Goal: Task Accomplishment & Management: Use online tool/utility

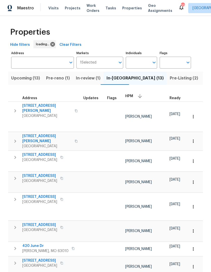
click at [72, 10] on span "Projects" at bounding box center [73, 8] width 16 height 5
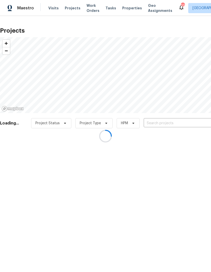
click at [189, 125] on input "text" at bounding box center [173, 123] width 58 height 8
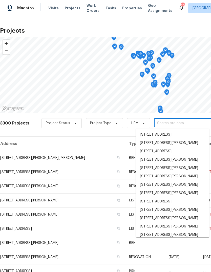
click at [189, 124] on input "text" at bounding box center [183, 123] width 58 height 8
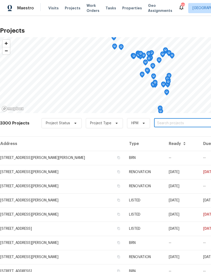
click at [194, 122] on input "text" at bounding box center [183, 123] width 58 height 8
type input "parker"
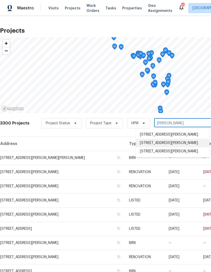
click at [185, 142] on li "3940 Parker Rd, Florissant, MO 63033" at bounding box center [173, 143] width 74 height 8
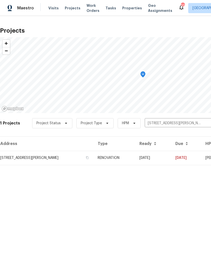
click at [134, 158] on td "RENOVATION" at bounding box center [115, 158] width 42 height 14
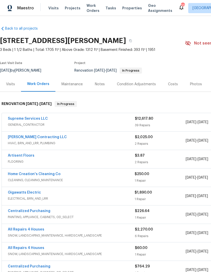
click at [43, 120] on link "Supreme Services LLC" at bounding box center [28, 119] width 40 height 4
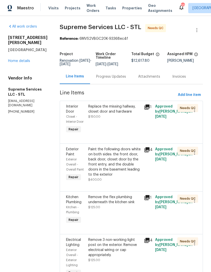
click at [124, 116] on div "Replace the missing hallway, closet door and hardware $150.00" at bounding box center [114, 111] width 53 height 15
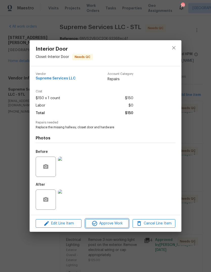
click at [120, 225] on span "Approve Work" at bounding box center [107, 223] width 40 height 6
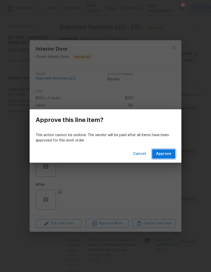
click at [172, 152] on button "Approve" at bounding box center [163, 153] width 23 height 9
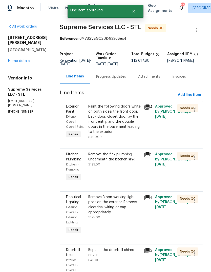
click at [124, 122] on div "Paint the following doors white on both sides: the front door, back door, close…" at bounding box center [114, 119] width 53 height 30
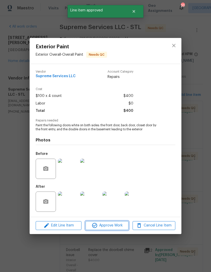
click at [117, 225] on span "Approve Work" at bounding box center [107, 225] width 40 height 6
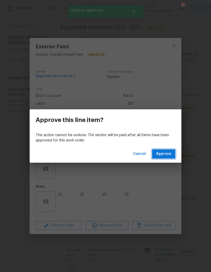
click at [168, 149] on button "Approve" at bounding box center [163, 153] width 23 height 9
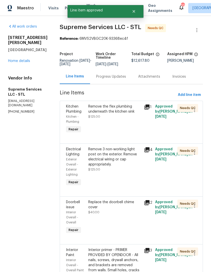
click at [122, 124] on div "Remove the flex plumbing underneath the kitchen sink $125.00" at bounding box center [115, 118] width 56 height 33
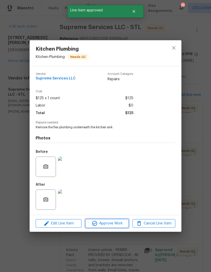
click at [119, 223] on span "Approve Work" at bounding box center [107, 223] width 40 height 6
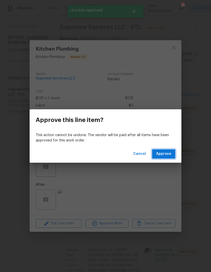
click at [164, 158] on button "Approve" at bounding box center [163, 153] width 23 height 9
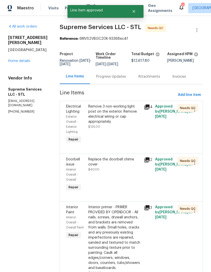
click at [131, 125] on div "Remove 3 non-working light post on the exterior. Remove electrical wiring or ca…" at bounding box center [114, 116] width 53 height 25
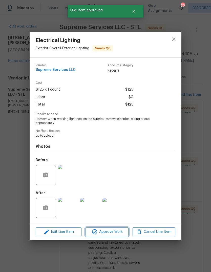
click at [118, 231] on span "Approve Work" at bounding box center [107, 232] width 40 height 6
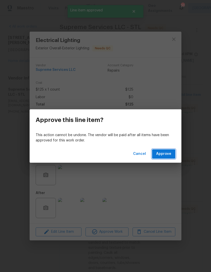
click at [167, 154] on span "Approve" at bounding box center [163, 154] width 15 height 6
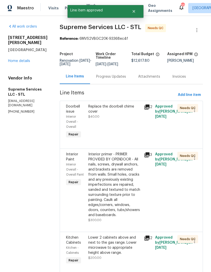
click at [130, 128] on div "Replace the doorbell chime cover $40.00" at bounding box center [115, 121] width 56 height 38
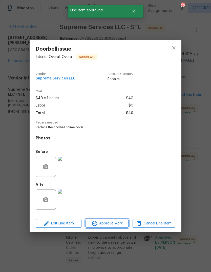
click at [119, 223] on span "Approve Work" at bounding box center [107, 223] width 40 height 6
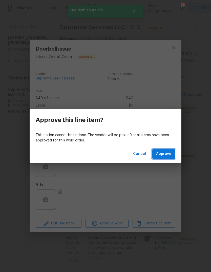
click at [167, 155] on span "Approve" at bounding box center [163, 154] width 15 height 6
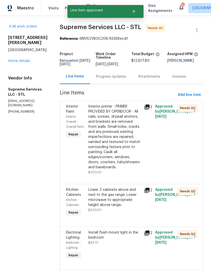
click at [122, 143] on div "Interior primer - PRIMER PROVIDED BY OPENDOOR - All nails, screws, drywall anch…" at bounding box center [114, 137] width 53 height 66
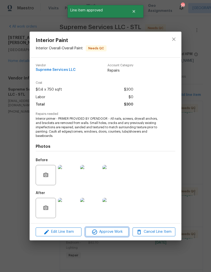
click at [116, 232] on span "Approve Work" at bounding box center [107, 232] width 40 height 6
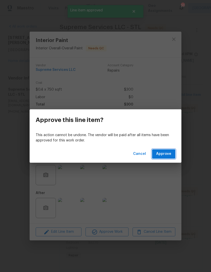
click at [170, 151] on span "Approve" at bounding box center [163, 154] width 15 height 6
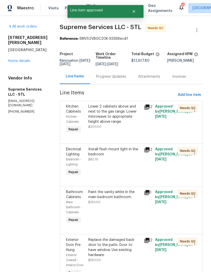
click at [127, 127] on div "Lower 2 cabinets above and next to the gas range. Lower microwave to appropriat…" at bounding box center [114, 116] width 53 height 25
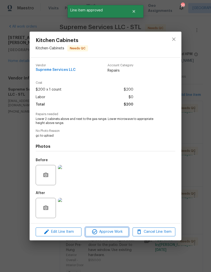
click at [119, 229] on span "Approve Work" at bounding box center [107, 232] width 40 height 6
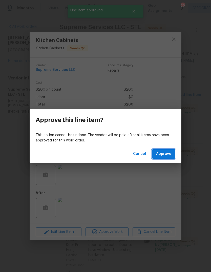
click at [171, 155] on button "Approve" at bounding box center [163, 153] width 23 height 9
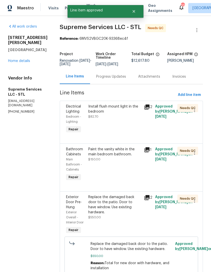
click at [124, 121] on div "Install flush mount light in the bedroom $82.70" at bounding box center [115, 118] width 56 height 33
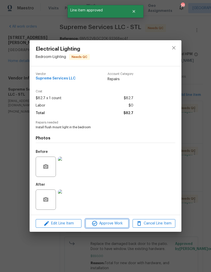
click at [115, 225] on span "Approve Work" at bounding box center [107, 223] width 40 height 6
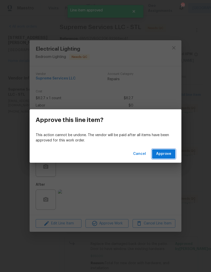
click at [167, 152] on span "Approve" at bounding box center [163, 154] width 15 height 6
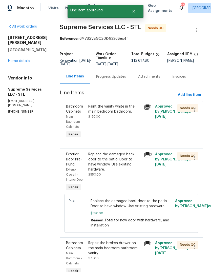
click at [126, 126] on div "Paint the vanity white in the main bedroom bathroom. $150.00" at bounding box center [115, 121] width 56 height 38
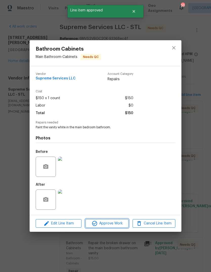
click at [121, 225] on span "Approve Work" at bounding box center [107, 223] width 40 height 6
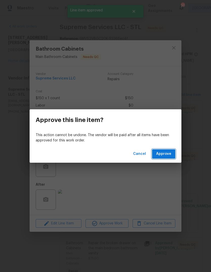
click at [171, 151] on button "Approve" at bounding box center [163, 153] width 23 height 9
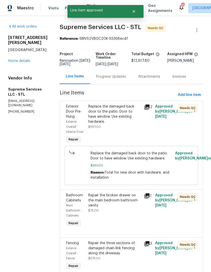
click at [127, 122] on div "Replace the damaged back door to the patio. Door to have window. Use existing h…" at bounding box center [114, 116] width 53 height 25
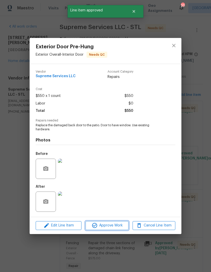
click at [118, 229] on button "Approve Work" at bounding box center [106, 225] width 43 height 9
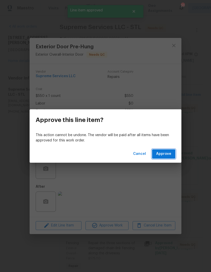
click at [171, 154] on button "Approve" at bounding box center [163, 153] width 23 height 9
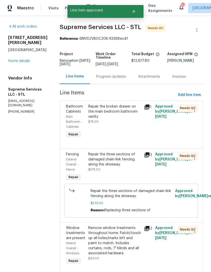
click at [126, 129] on div "Repair the broken drawer on the main bedroom bathroom vanity $75.00" at bounding box center [115, 121] width 56 height 38
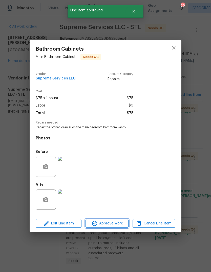
click at [120, 223] on span "Approve Work" at bounding box center [107, 223] width 40 height 6
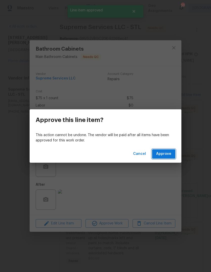
click at [170, 156] on span "Approve" at bounding box center [163, 154] width 15 height 6
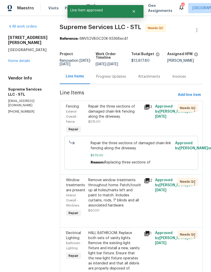
click at [130, 119] on div "Repair the three sections of damaged chain-link fencing along the driveway. $57…" at bounding box center [114, 114] width 53 height 20
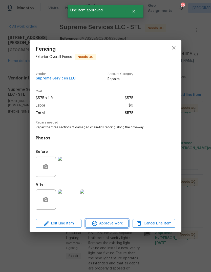
click at [117, 227] on button "Approve Work" at bounding box center [106, 223] width 43 height 9
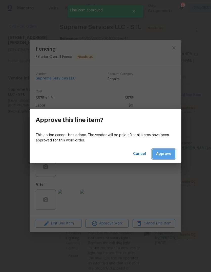
click at [169, 154] on span "Approve" at bounding box center [163, 154] width 15 height 6
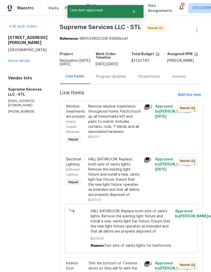
click at [130, 121] on div "Remove window treatments throughout home. Patch/touch up all holes/marks left a…" at bounding box center [114, 119] width 53 height 30
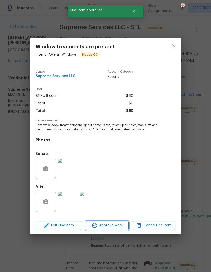
click at [117, 227] on span "Approve Work" at bounding box center [107, 225] width 40 height 6
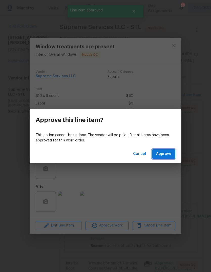
click at [173, 154] on button "Approve" at bounding box center [163, 153] width 23 height 9
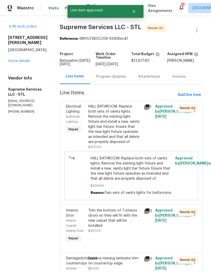
click at [130, 134] on div "HALL BATHROOM. Replace both sets of vanity lights. Remove the existing light fi…" at bounding box center [114, 124] width 53 height 40
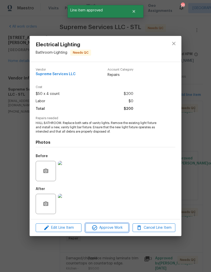
click at [120, 229] on span "Approve Work" at bounding box center [107, 227] width 40 height 6
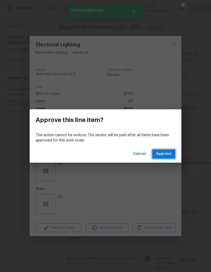
click at [171, 154] on span "Approve" at bounding box center [163, 154] width 15 height 6
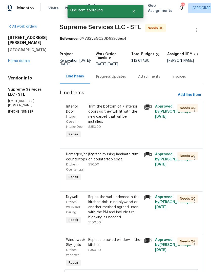
click at [129, 129] on div "Trim the bottom of 7 interior doors so they will fit with the new carpet that w…" at bounding box center [114, 116] width 53 height 25
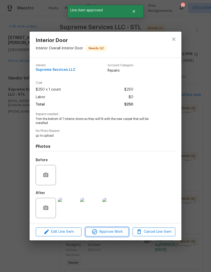
click at [120, 232] on span "Approve Work" at bounding box center [107, 232] width 40 height 6
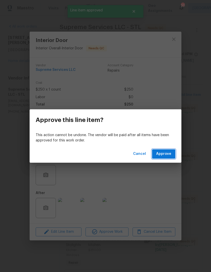
click at [172, 154] on button "Approve" at bounding box center [163, 153] width 23 height 9
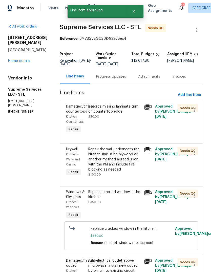
click at [126, 124] on div "Replace missing laminate trim on countertop edge. $50.00" at bounding box center [115, 118] width 56 height 33
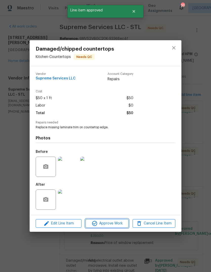
click at [117, 223] on span "Approve Work" at bounding box center [107, 223] width 40 height 6
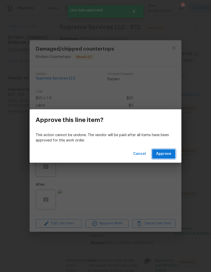
click at [172, 155] on button "Approve" at bounding box center [163, 153] width 23 height 9
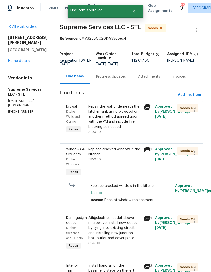
click at [121, 122] on div "Repair the wall underneath the kitchen sink using plywood or another method agr…" at bounding box center [114, 116] width 53 height 25
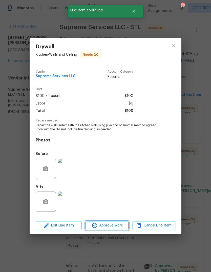
click at [112, 227] on span "Approve Work" at bounding box center [107, 225] width 40 height 6
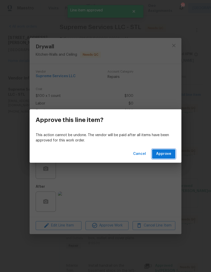
click at [171, 154] on button "Approve" at bounding box center [163, 153] width 23 height 9
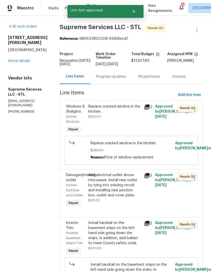
click at [128, 119] on div "Replace cracked window in the kitchen. $350.00" at bounding box center [114, 111] width 53 height 15
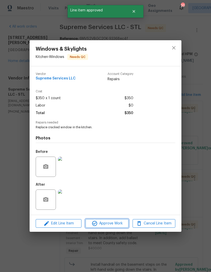
click at [123, 225] on span "Approve Work" at bounding box center [107, 223] width 40 height 6
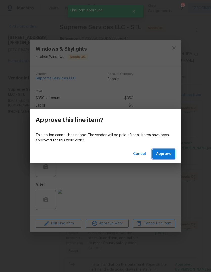
click at [174, 150] on button "Approve" at bounding box center [163, 153] width 23 height 9
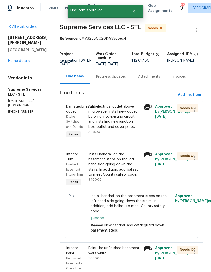
click at [127, 125] on div "Add electrical outlet above microwave. Install new outlet by tying into existin…" at bounding box center [114, 116] width 53 height 25
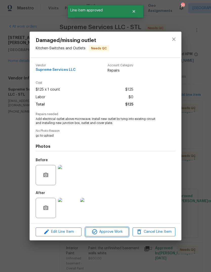
click at [115, 235] on button "Approve Work" at bounding box center [106, 231] width 43 height 9
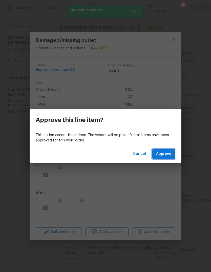
click at [173, 152] on button "Approve" at bounding box center [163, 153] width 23 height 9
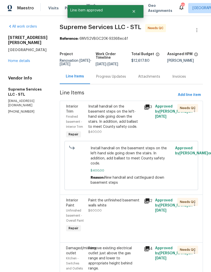
click at [126, 131] on div "Install handrail on the basement steps on the left-hand side going down the sta…" at bounding box center [114, 119] width 53 height 30
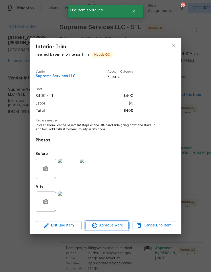
click at [120, 228] on span "Approve Work" at bounding box center [107, 225] width 40 height 6
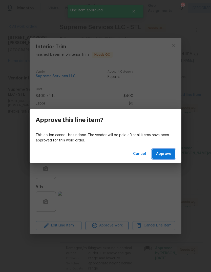
click at [172, 152] on button "Approve" at bounding box center [163, 153] width 23 height 9
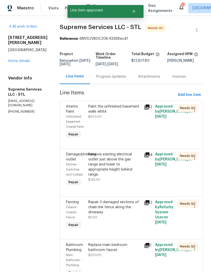
click at [127, 126] on div "Paint the unfinished basement walls white $600.00" at bounding box center [115, 121] width 56 height 38
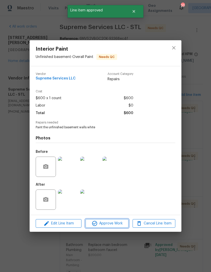
click at [116, 224] on span "Approve Work" at bounding box center [107, 223] width 40 height 6
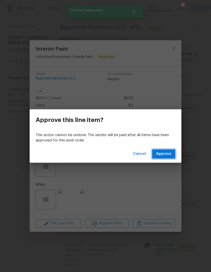
click at [169, 153] on span "Approve" at bounding box center [163, 154] width 15 height 6
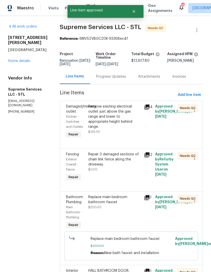
click at [128, 127] on div "Remove existing electrical outlet just above the gas range and lower to appropr…" at bounding box center [114, 119] width 53 height 30
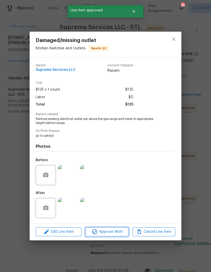
click at [115, 234] on span "Approve Work" at bounding box center [107, 232] width 40 height 6
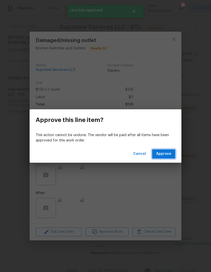
click at [173, 153] on button "Approve" at bounding box center [163, 153] width 23 height 9
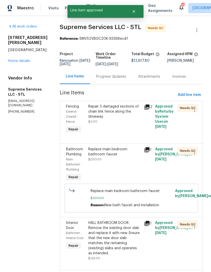
click at [123, 127] on div "Repair 3 damaged sections of chain link fence along the driveway. $0.00" at bounding box center [115, 118] width 56 height 33
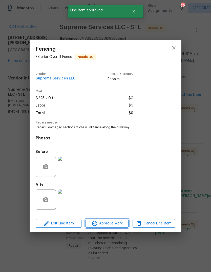
click at [122, 225] on span "Approve Work" at bounding box center [107, 223] width 40 height 6
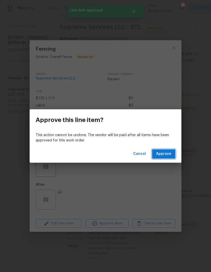
click at [174, 154] on button "Approve" at bounding box center [163, 153] width 23 height 9
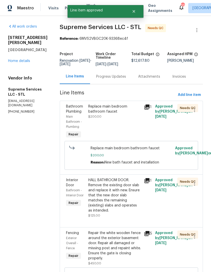
click at [130, 120] on div "Replace main bedroom bathroom faucet $200.00" at bounding box center [115, 121] width 56 height 38
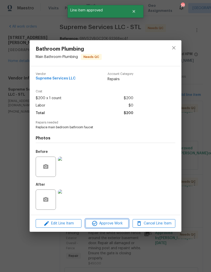
click at [119, 227] on button "Approve Work" at bounding box center [106, 223] width 43 height 9
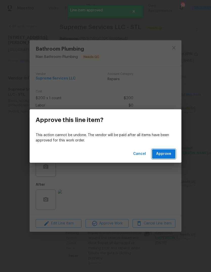
click at [171, 157] on button "Approve" at bounding box center [163, 153] width 23 height 9
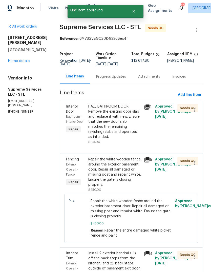
click at [127, 128] on div "HALL BATHROOM DOOR. Remove the existing door slab and replace it with new. Ensu…" at bounding box center [114, 121] width 53 height 35
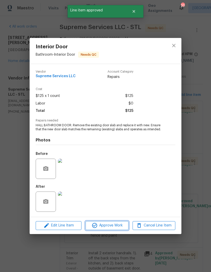
click at [118, 230] on button "Approve Work" at bounding box center [106, 225] width 43 height 9
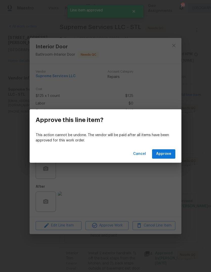
click at [174, 147] on div "Cancel Approve" at bounding box center [106, 153] width 152 height 17
click at [171, 154] on button "Approve" at bounding box center [163, 153] width 23 height 9
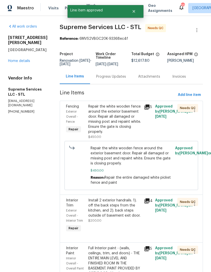
click at [124, 123] on div "Repair the white wooden fence around the exterior basement door. Repair all dam…" at bounding box center [114, 119] width 53 height 30
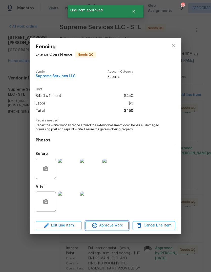
click at [116, 226] on span "Approve Work" at bounding box center [107, 225] width 40 height 6
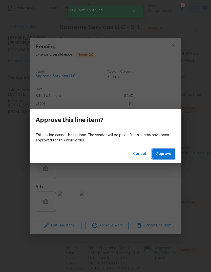
click at [171, 153] on button "Approve" at bounding box center [163, 153] width 23 height 9
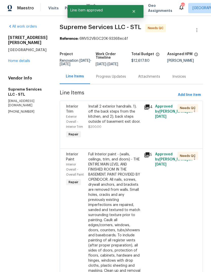
click at [124, 124] on div "Install 2 exterior handrails. 1). off the back steps from the kitchen, and 2). …" at bounding box center [114, 114] width 53 height 20
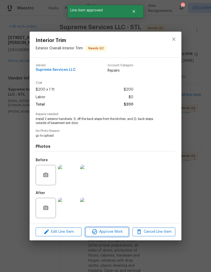
click at [116, 234] on span "Approve Work" at bounding box center [107, 232] width 40 height 6
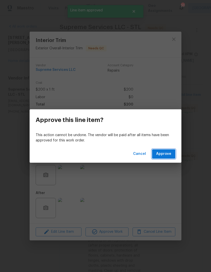
click at [170, 156] on span "Approve" at bounding box center [163, 154] width 15 height 6
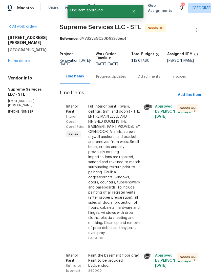
click at [122, 140] on div "Full Interior paint - (walls, ceilings, trim, and doors) - THE ENTIRE MAIN LEVE…" at bounding box center [114, 169] width 53 height 131
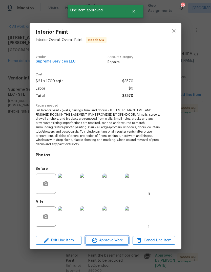
click at [115, 240] on span "Approve Work" at bounding box center [107, 240] width 40 height 6
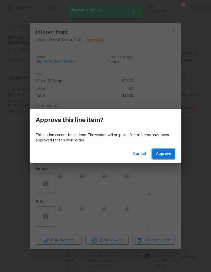
click at [170, 155] on span "Approve" at bounding box center [163, 154] width 15 height 6
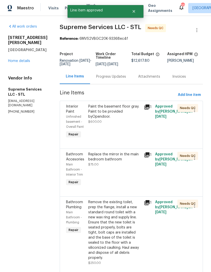
click at [127, 130] on div "Paint the basement floor gray. Paint to be provided byOpendoor. $600.00" at bounding box center [115, 121] width 56 height 38
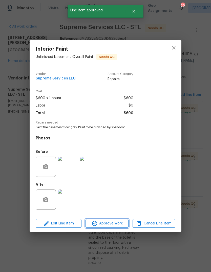
click at [117, 224] on span "Approve Work" at bounding box center [107, 223] width 40 height 6
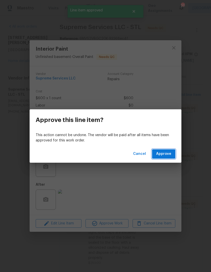
click at [169, 154] on span "Approve" at bounding box center [163, 154] width 15 height 6
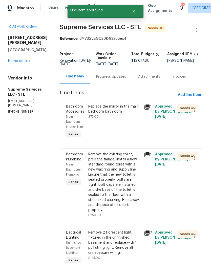
click at [126, 130] on div "Replace the mirror in the main bedroom bathroom $75.00" at bounding box center [115, 121] width 56 height 38
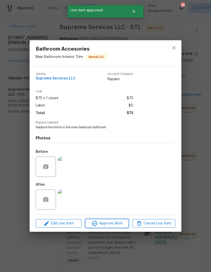
click at [122, 226] on span "Approve Work" at bounding box center [107, 223] width 40 height 6
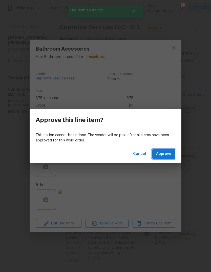
click at [173, 154] on button "Approve" at bounding box center [163, 153] width 23 height 9
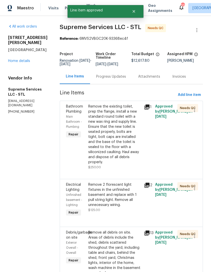
click at [124, 144] on div "Remove the existing toilet, prep the flange, install a new standard round toile…" at bounding box center [114, 134] width 53 height 61
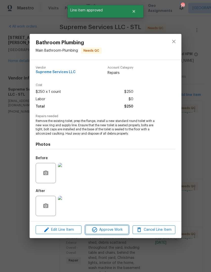
click at [120, 232] on span "Approve Work" at bounding box center [107, 229] width 40 height 6
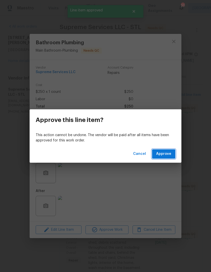
click at [167, 155] on span "Approve" at bounding box center [163, 154] width 15 height 6
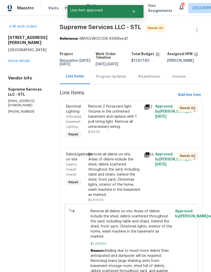
click at [127, 129] on div "Remove 2 florescent light fixtures in the unfinished basement and replace with …" at bounding box center [114, 119] width 53 height 30
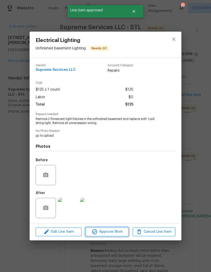
click at [119, 229] on button "Approve Work" at bounding box center [106, 231] width 43 height 9
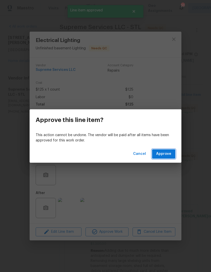
click at [168, 156] on span "Approve" at bounding box center [163, 154] width 15 height 6
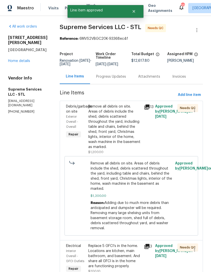
click at [129, 132] on div "Remove all debris on site. Areas of debris include the shed, debris scattered t…" at bounding box center [114, 126] width 53 height 45
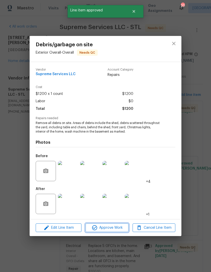
click at [119, 232] on button "Approve Work" at bounding box center [106, 227] width 43 height 9
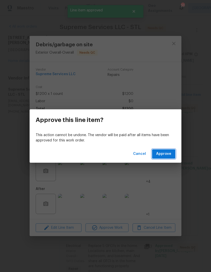
click at [170, 158] on button "Approve" at bounding box center [163, 153] width 23 height 9
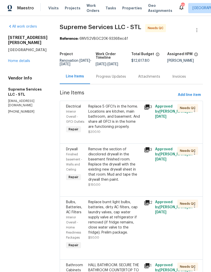
click at [124, 119] on div "Replace 5 GFCI’s in the home. Locations are kitchen, main bathroom, and basemen…" at bounding box center [114, 116] width 53 height 25
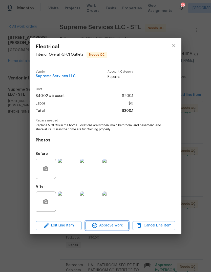
click at [117, 224] on span "Approve Work" at bounding box center [107, 225] width 40 height 6
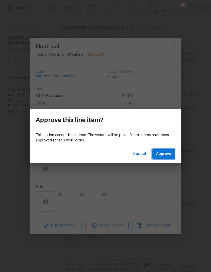
click at [169, 153] on span "Approve" at bounding box center [163, 154] width 15 height 6
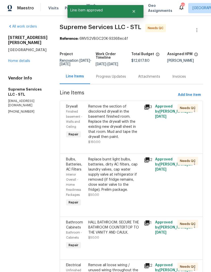
click at [113, 130] on div "Remove the section of discolored drywall in the basement finished room. Replace…" at bounding box center [114, 121] width 53 height 35
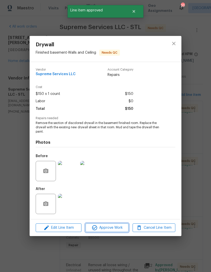
click at [117, 226] on span "Approve Work" at bounding box center [107, 227] width 40 height 6
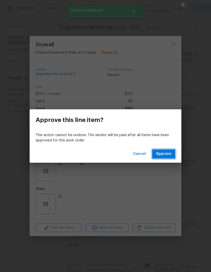
click at [165, 153] on span "Approve" at bounding box center [163, 154] width 15 height 6
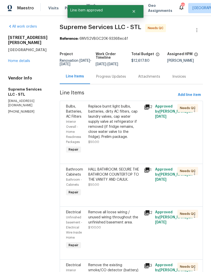
click at [119, 130] on div "Replace burnt light bulbs, batteries, dirty AC filters, cap laundry valves, cap…" at bounding box center [114, 121] width 53 height 35
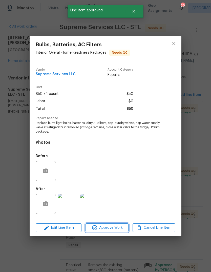
click at [121, 229] on span "Approve Work" at bounding box center [107, 227] width 40 height 6
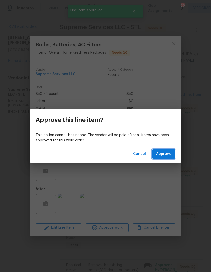
click at [165, 153] on span "Approve" at bounding box center [163, 154] width 15 height 6
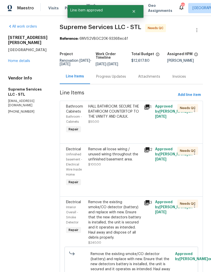
click at [118, 123] on div "HALL BATHROOM. SECURE THE BATHROOM COUNTERTOP TO THE VANITY AND CAULK. $50.00" at bounding box center [114, 114] width 53 height 20
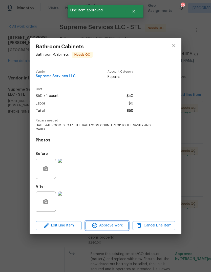
click at [119, 224] on span "Approve Work" at bounding box center [107, 225] width 40 height 6
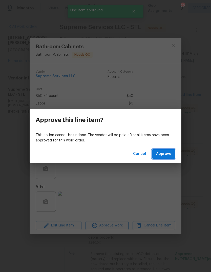
click at [168, 154] on span "Approve" at bounding box center [163, 154] width 15 height 6
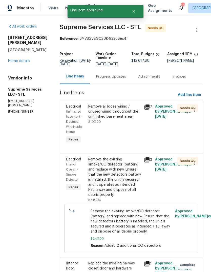
click at [117, 129] on div "Remove all loose wiring / unused wiring throughout the unfinished basement area…" at bounding box center [115, 123] width 56 height 43
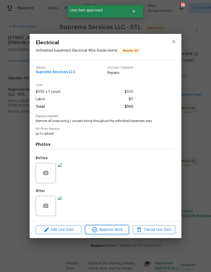
click at [119, 232] on span "Approve Work" at bounding box center [107, 229] width 40 height 6
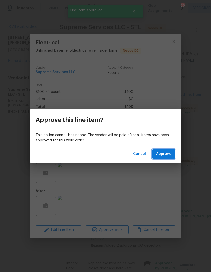
click at [175, 154] on button "Approve" at bounding box center [163, 153] width 23 height 9
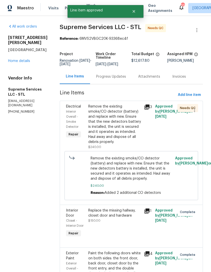
click at [125, 131] on div "Remove the existing smoke/CO detector (battery) and replace with new. Ensure th…" at bounding box center [114, 124] width 53 height 40
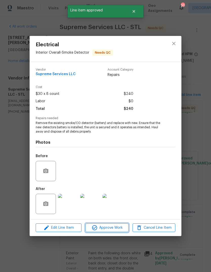
click at [122, 227] on span "Approve Work" at bounding box center [107, 227] width 40 height 6
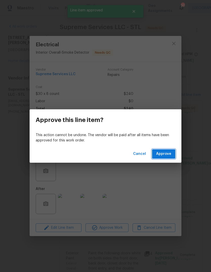
click at [166, 152] on span "Approve" at bounding box center [163, 154] width 15 height 6
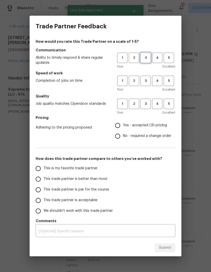
click at [146, 59] on span "3" at bounding box center [145, 58] width 9 height 6
click at [145, 81] on span "3" at bounding box center [145, 81] width 9 height 6
click at [145, 104] on span "3" at bounding box center [145, 104] width 9 height 6
click at [140, 128] on label "Yes - accepted OD pricing" at bounding box center [141, 125] width 59 height 11
click at [123, 128] on input "Yes - accepted OD pricing" at bounding box center [117, 125] width 11 height 11
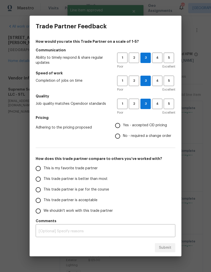
radio input "true"
click at [100, 181] on span "This trade partner is better than most" at bounding box center [75, 178] width 64 height 5
click at [43, 181] on input "This trade partner is better than most" at bounding box center [38, 179] width 11 height 11
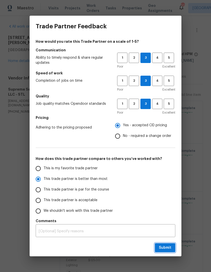
click at [171, 244] on button "Submit" at bounding box center [165, 247] width 20 height 9
radio input "true"
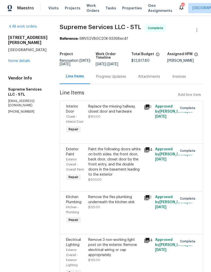
click at [25, 59] on link "Home details" at bounding box center [19, 61] width 22 height 4
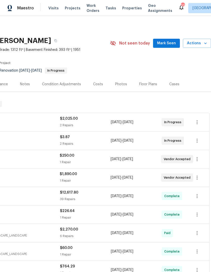
scroll to position [0, 75]
click at [174, 43] on span "Mark Seen" at bounding box center [166, 43] width 19 height 6
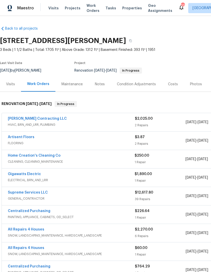
scroll to position [0, 0]
click at [54, 10] on span "Visits" at bounding box center [53, 8] width 10 height 5
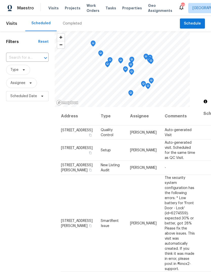
click at [78, 26] on div "Completed" at bounding box center [72, 23] width 19 height 5
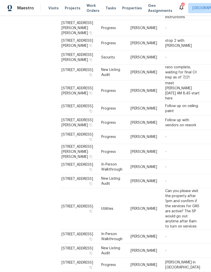
scroll to position [110, 1]
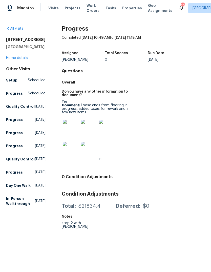
click at [21, 60] on link "Home details" at bounding box center [17, 58] width 22 height 4
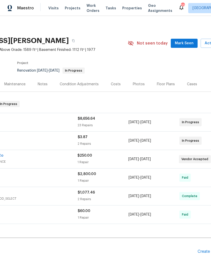
scroll to position [0, 57]
click at [192, 42] on span "Mark Seen" at bounding box center [183, 43] width 19 height 6
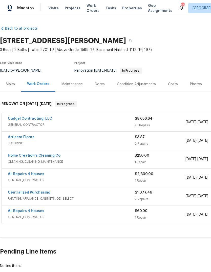
scroll to position [0, 0]
click at [72, 10] on span "Projects" at bounding box center [73, 8] width 16 height 5
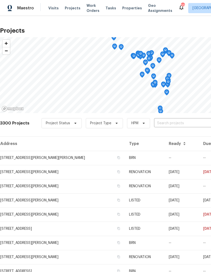
click at [180, 124] on input "text" at bounding box center [183, 123] width 58 height 8
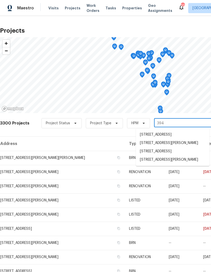
type input "3940"
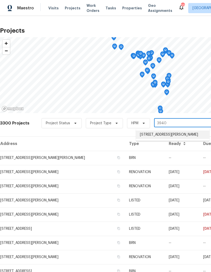
click at [191, 137] on li "3940 Parker Rd, Florissant, MO 63033" at bounding box center [173, 134] width 74 height 8
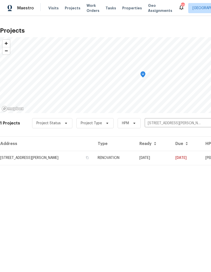
click at [151, 162] on td "08/01/25" at bounding box center [153, 158] width 36 height 14
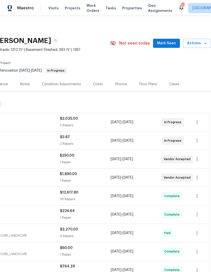
scroll to position [0, 75]
click at [174, 43] on span "Mark Seen" at bounding box center [166, 43] width 19 height 6
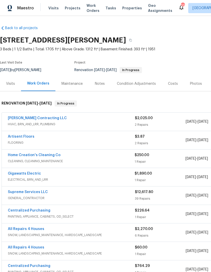
scroll to position [0, 0]
click at [18, 137] on link "Artisent Floors" at bounding box center [21, 137] width 27 height 4
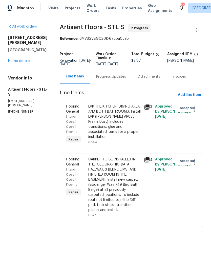
click at [148, 161] on icon at bounding box center [146, 159] width 5 height 5
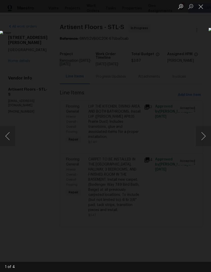
click at [205, 139] on button "Next image" at bounding box center [203, 136] width 15 height 20
click at [200, 141] on button "Next image" at bounding box center [203, 136] width 15 height 20
click at [201, 141] on button "Next image" at bounding box center [203, 136] width 15 height 20
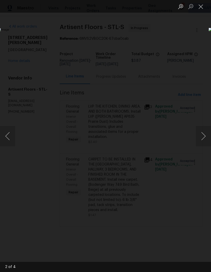
click at [201, 7] on button "Close lightbox" at bounding box center [201, 6] width 10 height 9
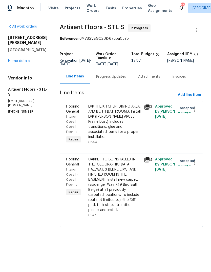
click at [149, 109] on icon at bounding box center [146, 106] width 5 height 5
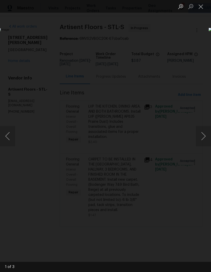
click at [205, 138] on button "Next image" at bounding box center [203, 136] width 15 height 20
click at [204, 136] on button "Next image" at bounding box center [203, 136] width 15 height 20
click at [202, 136] on button "Next image" at bounding box center [203, 136] width 15 height 20
click at [205, 134] on button "Next image" at bounding box center [203, 136] width 15 height 20
click at [200, 10] on button "Close lightbox" at bounding box center [201, 6] width 10 height 9
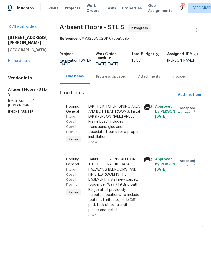
click at [28, 59] on link "Home details" at bounding box center [19, 61] width 22 height 4
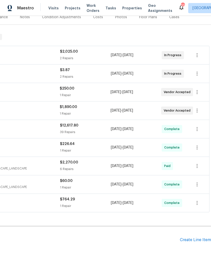
scroll to position [67, 75]
click at [202, 241] on div "Create Line Item" at bounding box center [195, 239] width 31 height 5
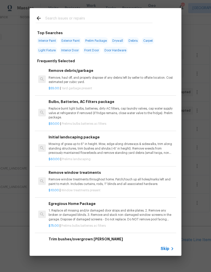
click at [167, 250] on span "Skip" at bounding box center [165, 248] width 9 height 5
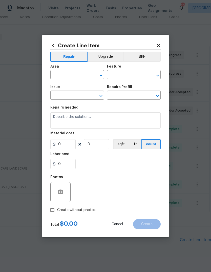
click at [76, 74] on input "text" at bounding box center [69, 75] width 39 height 8
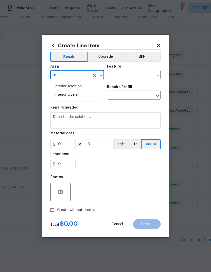
type input "i"
click at [64, 94] on li "Exterior Overall" at bounding box center [77, 94] width 54 height 8
type input "Exterior Overall"
click at [136, 70] on div "Feature" at bounding box center [134, 68] width 54 height 7
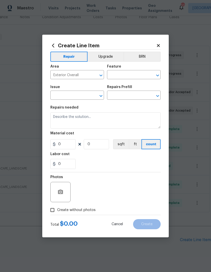
click at [139, 73] on input "text" at bounding box center [126, 75] width 39 height 8
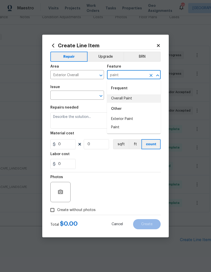
click at [133, 98] on li "Overall Paint" at bounding box center [134, 98] width 54 height 8
type input "Overall Paint"
click at [88, 92] on input "text" at bounding box center [69, 96] width 39 height 8
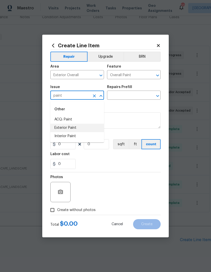
click at [53, 129] on li "Exterior Paint" at bounding box center [77, 128] width 54 height 8
type input "Exterior Paint"
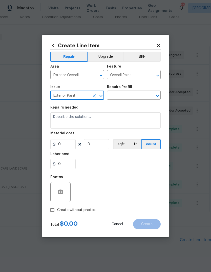
click at [138, 102] on div "Issue Exterior Paint ​ Repairs Prefill ​" at bounding box center [105, 92] width 110 height 20
click at [142, 95] on input "text" at bounding box center [126, 96] width 39 height 8
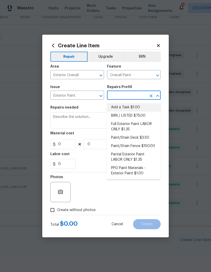
click at [143, 108] on li "Add a Task $1.00" at bounding box center [134, 107] width 54 height 8
type input "Add a Task $1.00"
type textarea "HPM to detail"
type input "1"
type input "Add a Task $1.00"
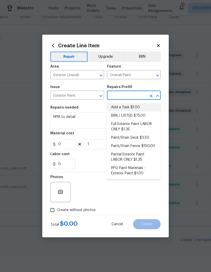
type input "1"
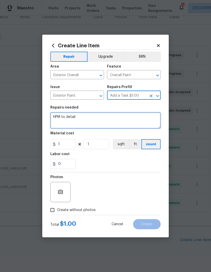
click at [132, 120] on textarea "HPM to detail" at bounding box center [105, 120] width 110 height 16
type textarea "H"
click at [139, 117] on textarea at bounding box center [105, 120] width 110 height 16
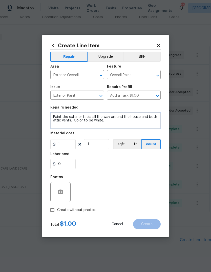
type textarea "Paint the exterior facia all the way around the house and both attic vents. Col…"
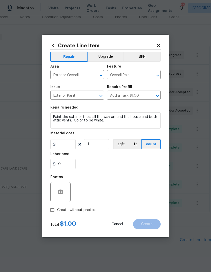
click at [130, 159] on div "0" at bounding box center [105, 164] width 110 height 10
click at [72, 144] on input "1" at bounding box center [62, 144] width 25 height 10
type input "500"
click at [150, 163] on div "0" at bounding box center [105, 164] width 110 height 10
click at [61, 194] on icon "button" at bounding box center [60, 191] width 5 height 5
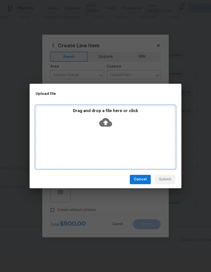
click at [109, 121] on icon at bounding box center [105, 122] width 13 height 9
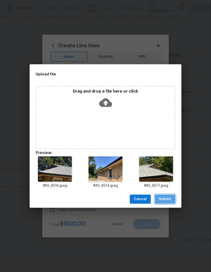
click at [171, 199] on span "Submit" at bounding box center [165, 199] width 12 height 6
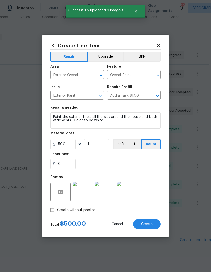
click at [150, 224] on span "Create" at bounding box center [146, 224] width 11 height 4
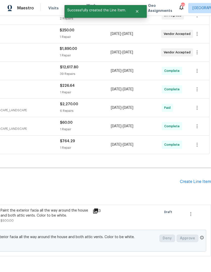
scroll to position [125, 75]
click at [200, 182] on div "Create Line Item" at bounding box center [195, 181] width 31 height 5
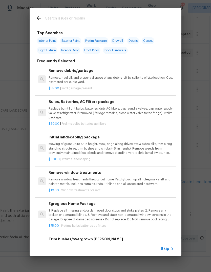
click at [119, 20] on input "text" at bounding box center [98, 19] width 107 height 8
type input "Doors"
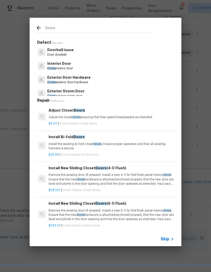
click at [55, 66] on p "Interior Door" at bounding box center [60, 63] width 26 height 5
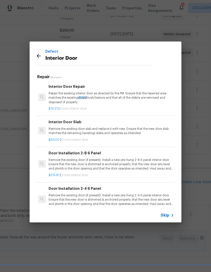
click at [53, 95] on p "Repair the existing interior door as directed by the PM. Ensure that the repair…" at bounding box center [111, 97] width 125 height 13
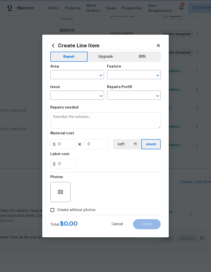
type input "Interior Door"
type input "Interior Door Repair $14.37"
type textarea "Repair the existing interior door as directed by the PM. Ensure that the repair…"
type input "14.37"
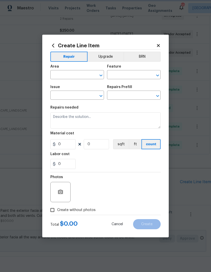
type input "1"
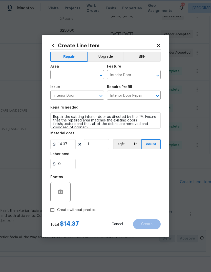
click at [160, 97] on icon "Open" at bounding box center [157, 96] width 6 height 6
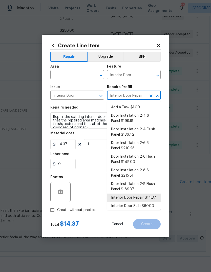
click at [139, 107] on li "Add a Task $1.00" at bounding box center [134, 107] width 54 height 8
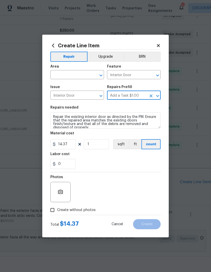
type input "Interior Door Repair $14.37"
type textarea "HPM to detail"
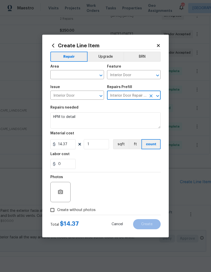
type input "Add a Task $1.00"
type input "1"
click at [61, 76] on input "text" at bounding box center [69, 75] width 39 height 8
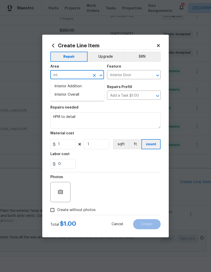
click at [57, 95] on li "Interior Overall" at bounding box center [77, 94] width 54 height 8
type input "Interior Overall"
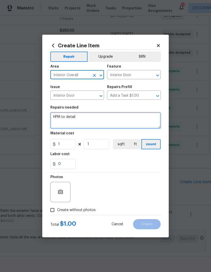
click at [143, 119] on textarea "HPM to detail" at bounding box center [105, 120] width 110 height 16
type textarea "H"
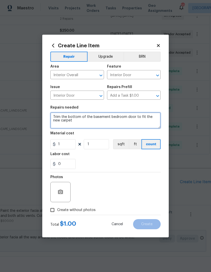
type textarea "Trim the bottom of the basement bedroom door to fit the new carpet"
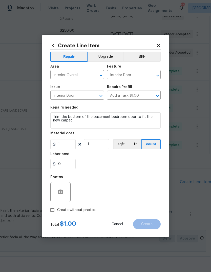
click at [145, 156] on div "Labor cost" at bounding box center [105, 155] width 110 height 7
click at [73, 144] on input "1" at bounding box center [62, 144] width 25 height 10
click at [148, 161] on div "0" at bounding box center [105, 164] width 110 height 10
type input "50"
click at [89, 212] on span "Create without photos" at bounding box center [76, 209] width 38 height 5
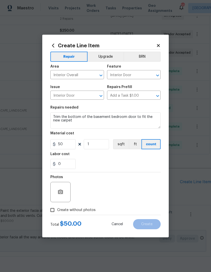
click at [57, 212] on input "Create without photos" at bounding box center [53, 210] width 10 height 10
checkbox input "true"
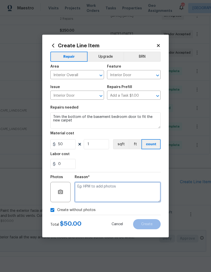
click at [124, 191] on textarea at bounding box center [118, 192] width 86 height 20
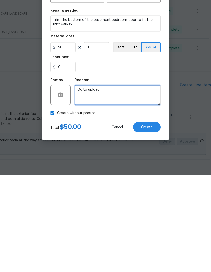
type textarea "Gc to upload"
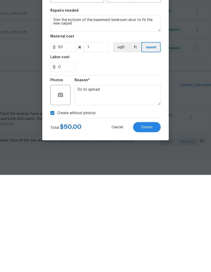
click at [153, 219] on button "Create" at bounding box center [147, 224] width 28 height 10
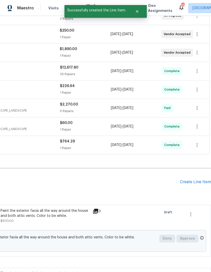
click at [203, 179] on div "Create Line Item" at bounding box center [195, 181] width 31 height 5
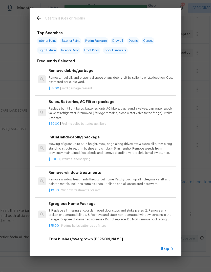
click at [171, 246] on icon at bounding box center [172, 248] width 6 height 6
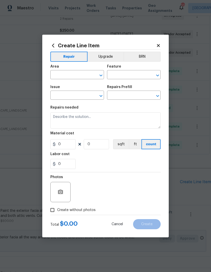
click at [80, 77] on input "text" at bounding box center [69, 75] width 39 height 8
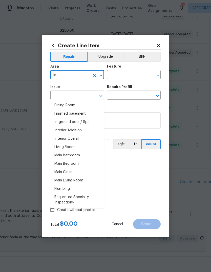
type input "i"
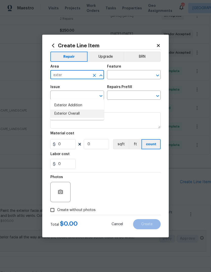
click at [94, 109] on li "Exterior Overall" at bounding box center [77, 113] width 54 height 8
type input "Exterior Overall"
click at [136, 74] on input "text" at bounding box center [126, 75] width 39 height 8
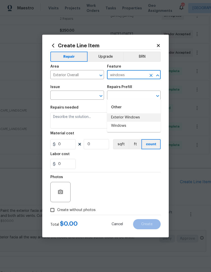
click at [146, 113] on li "Exterior Windows" at bounding box center [134, 117] width 54 height 8
type input "Exterior Windows"
click at [85, 98] on input "text" at bounding box center [69, 96] width 39 height 8
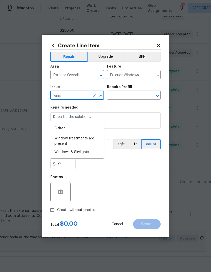
click at [95, 148] on li "Windows & Skylights" at bounding box center [77, 152] width 54 height 8
type input "Windows & Skylights"
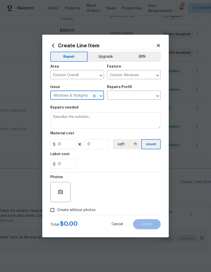
click at [140, 97] on input "text" at bounding box center [126, 96] width 39 height 8
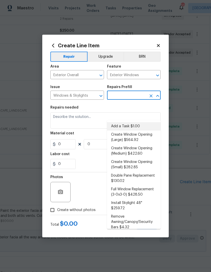
click at [140, 122] on li "Add a Task $1.00" at bounding box center [134, 126] width 54 height 8
type input "Add a Task $1.00"
type textarea "HPM to detail"
type input "1"
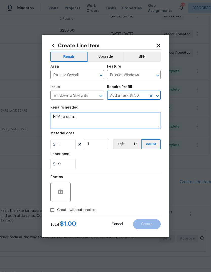
click at [127, 122] on textarea "HPM to detail" at bounding box center [105, 120] width 110 height 16
type textarea "H"
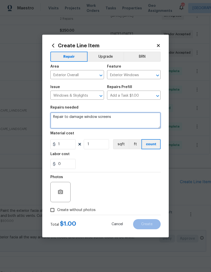
click at [67, 117] on textarea "Repair to damage window screens" at bounding box center [105, 120] width 110 height 16
click at [135, 116] on textarea "Repair 2 damage window screens" at bounding box center [105, 120] width 110 height 16
type textarea "Repair 2 damage window screens. Screens are marked with blue tape."
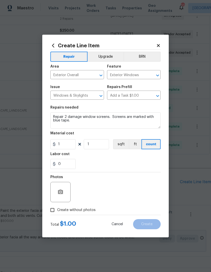
click at [153, 164] on div "0" at bounding box center [105, 164] width 110 height 10
click at [72, 145] on input "1" at bounding box center [62, 144] width 25 height 10
type input "75"
click at [128, 165] on div "0" at bounding box center [105, 164] width 110 height 10
click at [89, 211] on span "Create without photos" at bounding box center [76, 209] width 38 height 5
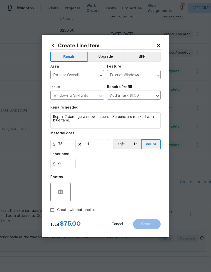
click at [57, 211] on input "Create without photos" at bounding box center [53, 210] width 10 height 10
click at [90, 211] on span "Create without photos" at bounding box center [76, 209] width 38 height 5
click at [57, 211] on input "Create without photos" at bounding box center [53, 210] width 10 height 10
checkbox input "false"
click at [63, 192] on icon "button" at bounding box center [60, 192] width 6 height 6
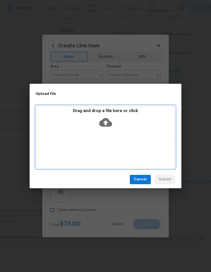
click at [109, 124] on icon at bounding box center [105, 122] width 13 height 9
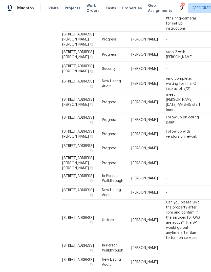
scroll to position [100, 0]
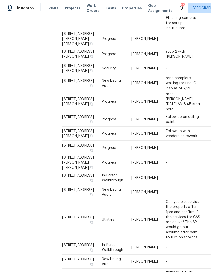
click at [169, 91] on td "reno complete, waiting for final OI insp as of 7/21" at bounding box center [183, 83] width 43 height 16
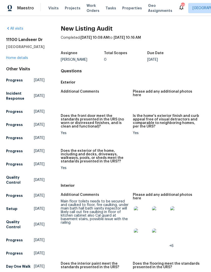
click at [19, 29] on link "All visits" at bounding box center [14, 29] width 17 height 4
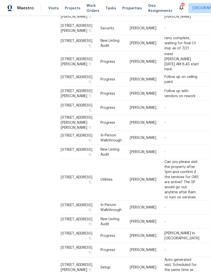
scroll to position [141, 1]
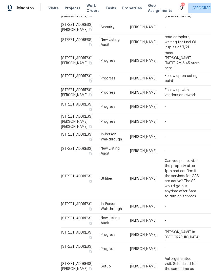
click at [169, 71] on td "meet mike Thursday AM 8;45 start here" at bounding box center [182, 60] width 43 height 21
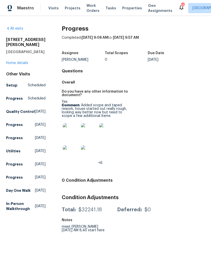
click at [70, 134] on img at bounding box center [71, 131] width 16 height 16
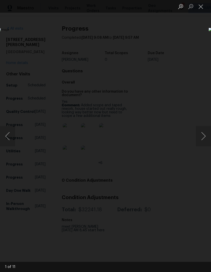
click at [205, 138] on button "Next image" at bounding box center [203, 136] width 15 height 20
click at [202, 137] on button "Next image" at bounding box center [203, 136] width 15 height 20
click at [201, 138] on button "Next image" at bounding box center [203, 136] width 15 height 20
click at [200, 138] on button "Next image" at bounding box center [203, 136] width 15 height 20
click at [203, 138] on button "Next image" at bounding box center [203, 136] width 15 height 20
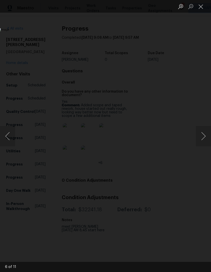
click at [204, 139] on button "Next image" at bounding box center [203, 136] width 15 height 20
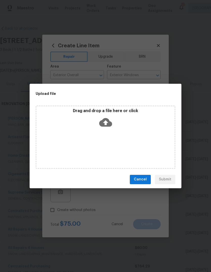
scroll to position [125, 75]
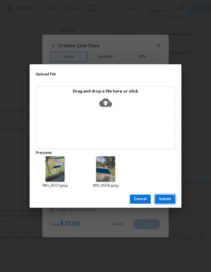
click at [169, 198] on span "Submit" at bounding box center [165, 199] width 12 height 6
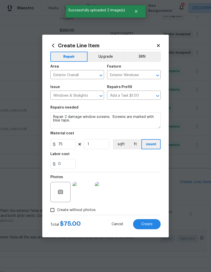
click at [152, 223] on button "Create" at bounding box center [147, 224] width 28 height 10
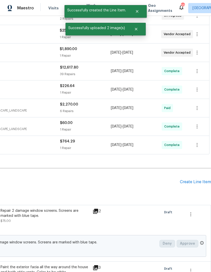
click at [201, 179] on div "Create Line Item" at bounding box center [195, 181] width 31 height 5
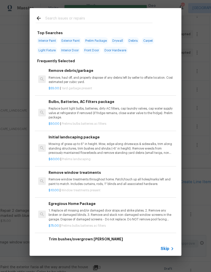
click at [167, 250] on span "Skip" at bounding box center [165, 248] width 9 height 5
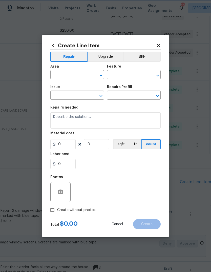
click at [90, 73] on div "​" at bounding box center [77, 75] width 54 height 8
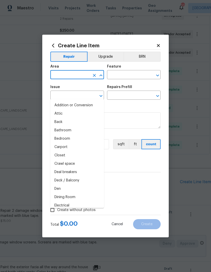
type input "g"
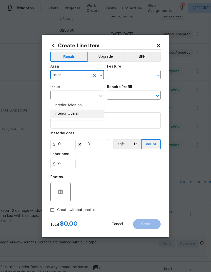
click at [90, 109] on li "Interior Overall" at bounding box center [77, 113] width 54 height 8
type input "Interior Overall"
click at [133, 76] on input "text" at bounding box center [126, 75] width 39 height 8
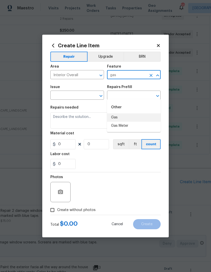
click at [144, 113] on li "Gas" at bounding box center [134, 117] width 54 height 8
type input "Gas"
click at [84, 96] on input "text" at bounding box center [69, 96] width 39 height 8
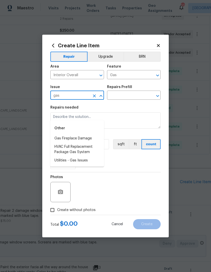
click at [96, 156] on li "Utilities - Gas Issues" at bounding box center [77, 160] width 54 height 8
type input "Utilities - Gas Issues"
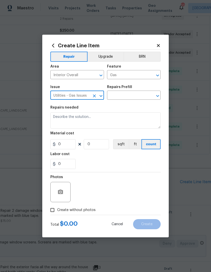
click at [145, 96] on input "text" at bounding box center [126, 96] width 39 height 8
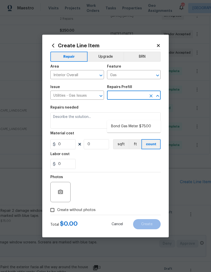
click at [95, 96] on icon "Clear" at bounding box center [94, 95] width 5 height 5
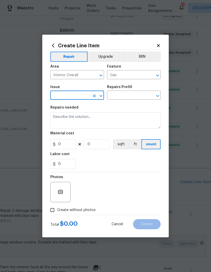
click at [98, 78] on icon "Open" at bounding box center [101, 75] width 6 height 6
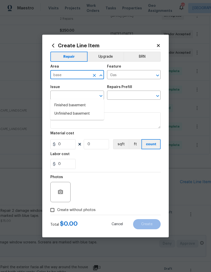
click at [95, 109] on li "Unfinished basement" at bounding box center [77, 113] width 54 height 8
type input "Unfinished basement"
click at [84, 95] on input "text" at bounding box center [69, 96] width 39 height 8
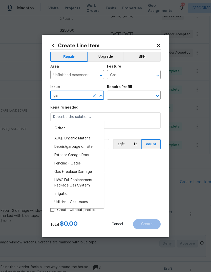
type input "g"
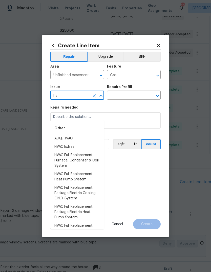
type input "h"
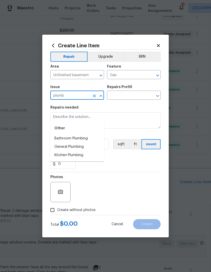
click at [100, 143] on li "General Plumbing" at bounding box center [77, 147] width 54 height 8
type input "General Plumbing"
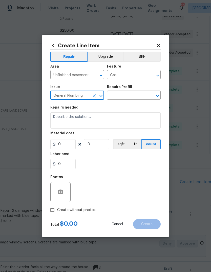
click at [142, 94] on input "text" at bounding box center [126, 96] width 39 height 8
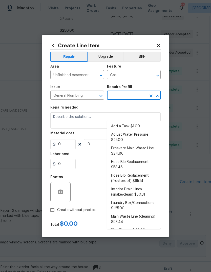
click at [144, 122] on li "Add a Task $1.00" at bounding box center [134, 126] width 54 height 8
type input "Add a Task $1.00"
type input "Plumbing"
type textarea "HPM to detail"
type input "1"
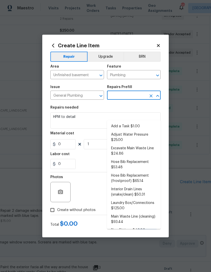
type input "Add a Task $1.00"
type input "1"
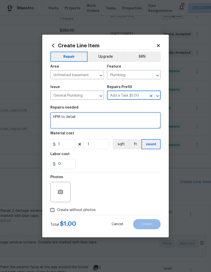
click at [142, 122] on textarea "HPM to detail" at bounding box center [105, 120] width 110 height 16
type textarea "H"
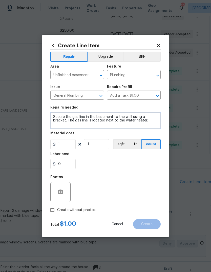
type textarea "Secure the gas line in the basement to the wall using a bracket. The gas line i…"
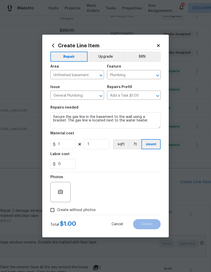
click at [141, 163] on div "0" at bounding box center [105, 164] width 110 height 10
click at [74, 144] on input "1" at bounding box center [62, 144] width 25 height 10
type input "35"
click at [133, 167] on div "0" at bounding box center [105, 164] width 110 height 10
click at [63, 197] on button "button" at bounding box center [60, 192] width 12 height 12
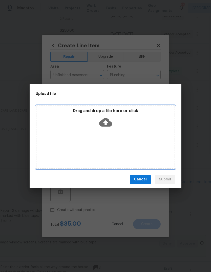
click at [110, 124] on icon at bounding box center [105, 122] width 13 height 9
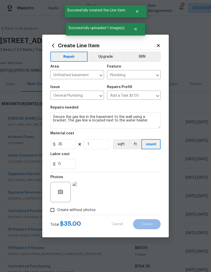
scroll to position [125, 75]
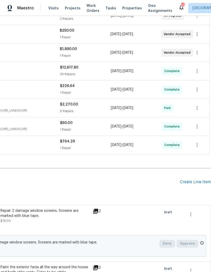
click at [201, 179] on div "Create Line Item" at bounding box center [195, 181] width 31 height 5
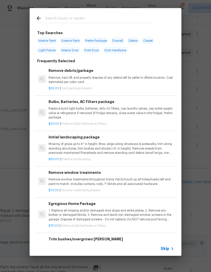
click at [169, 249] on icon at bounding box center [172, 248] width 6 height 6
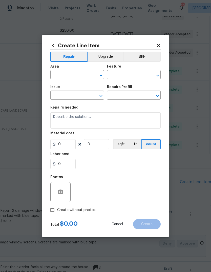
click at [85, 70] on div "Area" at bounding box center [77, 68] width 54 height 7
click at [82, 78] on input "text" at bounding box center [69, 75] width 39 height 8
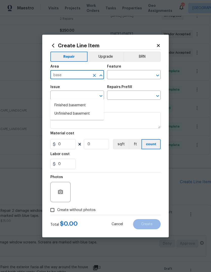
click at [94, 101] on li "Finished basement" at bounding box center [77, 105] width 54 height 8
type input "Finished basement"
click at [133, 75] on input "text" at bounding box center [126, 75] width 39 height 8
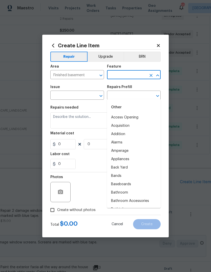
type input "b"
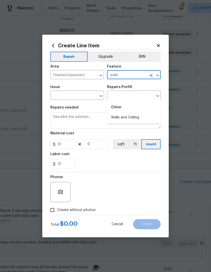
click at [143, 113] on li "Walls and Ceiling" at bounding box center [134, 117] width 54 height 8
type input "Walls and Ceiling"
click at [82, 98] on input "text" at bounding box center [69, 96] width 39 height 8
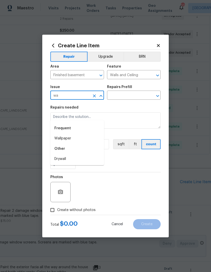
type input "w"
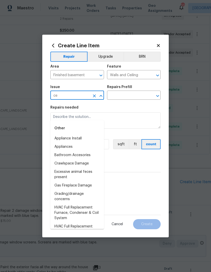
type input "c"
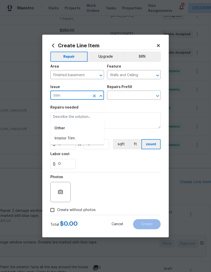
click at [101, 134] on li "Interior Trim" at bounding box center [77, 138] width 54 height 8
type input "Interior Trim"
click at [141, 96] on input "text" at bounding box center [126, 96] width 39 height 8
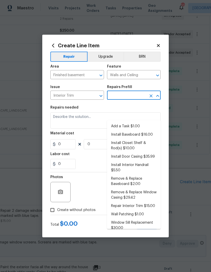
click at [145, 122] on li "Add a Task $1.00" at bounding box center [134, 126] width 54 height 8
type input "Add a Task $1.00"
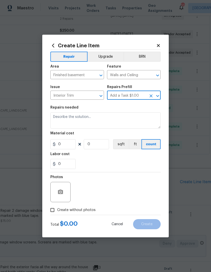
type input "Interior Trim"
type textarea "HPM to detail"
type input "1"
type input "Add a Task $1.00"
type input "1"
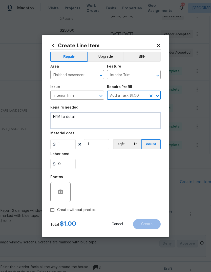
click at [132, 122] on textarea "HPM to detail" at bounding box center [105, 120] width 110 height 16
type textarea "H"
type textarea "Install"
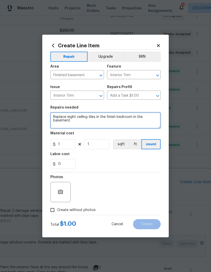
type textarea "Replace eight ceiling tiles in the finish bedroom in the basement."
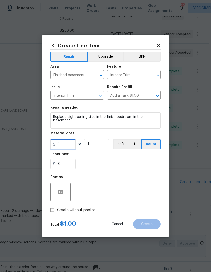
click at [73, 143] on input "1" at bounding box center [62, 144] width 25 height 10
type input "100"
click at [161, 159] on div "Create Line Item Repair Upgrade BRN Area Finished basement ​ Feature Interior T…" at bounding box center [105, 136] width 126 height 202
click at [63, 195] on icon "button" at bounding box center [60, 192] width 6 height 6
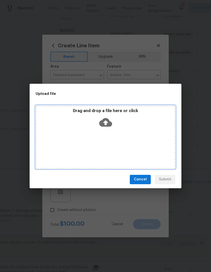
click at [108, 122] on icon at bounding box center [105, 122] width 13 height 9
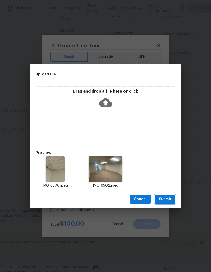
click at [172, 202] on button "Submit" at bounding box center [165, 198] width 20 height 9
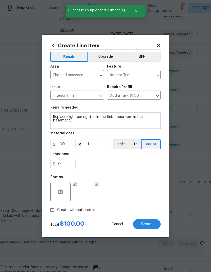
click at [80, 118] on textarea "Replace eight ceiling tiles in the finish bedroom in the basement." at bounding box center [105, 120] width 110 height 16
click at [77, 116] on textarea "Replace eight ceiling tiles in the finish bedroom in the basement." at bounding box center [105, 120] width 110 height 16
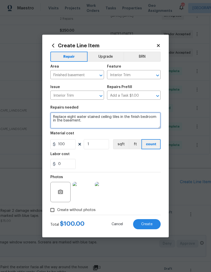
type textarea "Replace eight water stained ceiling tiles in the finish bedroom in the basement."
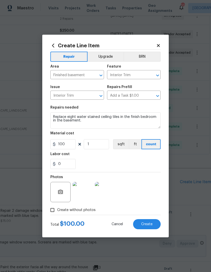
click at [135, 161] on div "0" at bounding box center [105, 164] width 110 height 10
click at [155, 225] on button "Create" at bounding box center [147, 224] width 28 height 10
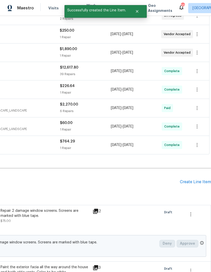
click at [202, 179] on div "Create Line Item" at bounding box center [195, 181] width 31 height 5
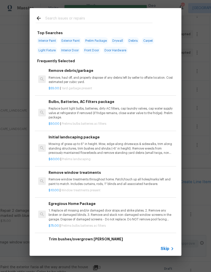
click at [171, 248] on icon at bounding box center [172, 248] width 6 height 6
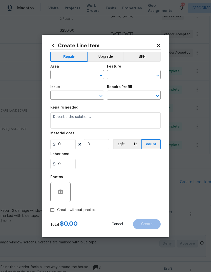
click at [84, 77] on input "text" at bounding box center [69, 75] width 39 height 8
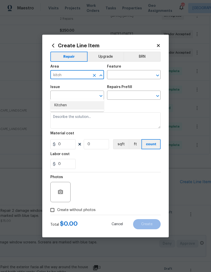
click at [92, 101] on li "Kitchen" at bounding box center [77, 105] width 54 height 8
type input "Kitchen"
click at [140, 79] on input "text" at bounding box center [126, 75] width 39 height 8
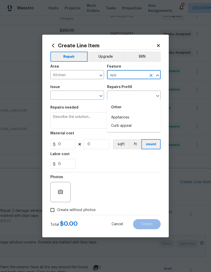
click at [145, 113] on li "Appliances" at bounding box center [134, 117] width 54 height 8
type input "Appliances"
click at [86, 96] on input "text" at bounding box center [69, 96] width 39 height 8
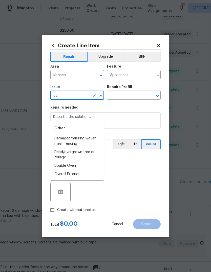
type input "o"
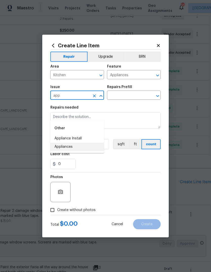
click at [97, 143] on li "Appliances" at bounding box center [77, 147] width 54 height 8
type input "Appliances"
click at [144, 97] on input "text" at bounding box center [126, 96] width 39 height 8
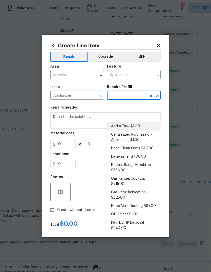
click at [152, 122] on li "Add a Task $1.00" at bounding box center [134, 126] width 54 height 8
type input "Add a Task $1.00"
type textarea "HPM to detail"
type input "1"
type input "Add a Task $1.00"
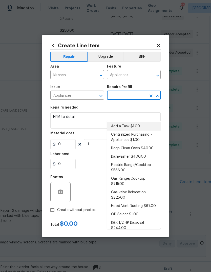
type input "1"
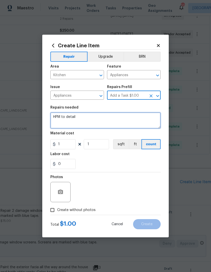
click at [144, 117] on textarea "HPM to detail" at bounding box center [105, 120] width 110 height 16
click at [158, 98] on icon "Open" at bounding box center [157, 96] width 6 height 6
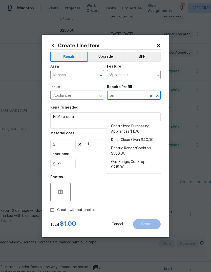
type input "a"
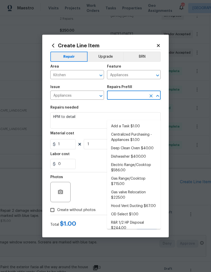
click at [150, 122] on li "Add a Task $1.00" at bounding box center [134, 126] width 54 height 8
type input "Add a Task $1.00"
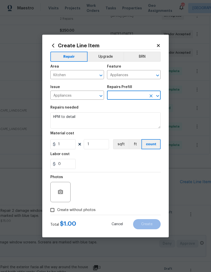
type input "Add a Task $1.00"
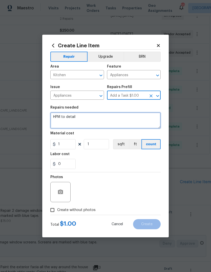
click at [136, 125] on textarea "HPM to detail" at bounding box center [105, 120] width 110 height 16
type textarea "H"
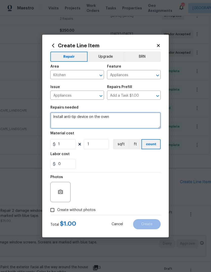
type textarea "Install anti-tip device on the oven"
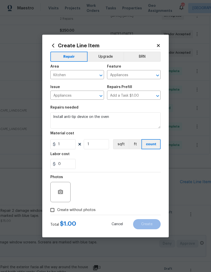
click at [131, 166] on div "0" at bounding box center [105, 164] width 110 height 10
click at [71, 148] on input "1" at bounding box center [62, 144] width 25 height 10
type input "35"
click at [133, 162] on div "0" at bounding box center [105, 164] width 110 height 10
click at [92, 209] on span "Create without photos" at bounding box center [76, 209] width 38 height 5
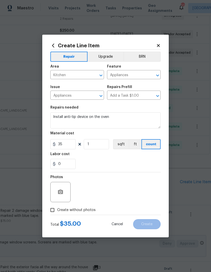
click at [57, 209] on input "Create without photos" at bounding box center [53, 210] width 10 height 10
checkbox input "true"
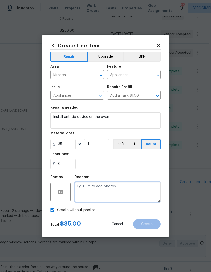
click at [130, 191] on textarea at bounding box center [118, 192] width 86 height 20
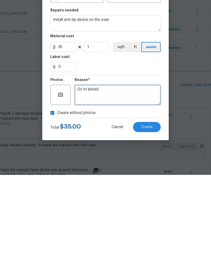
type textarea "Gc to ipload"
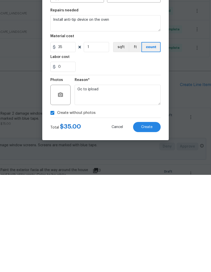
click at [159, 219] on button "Create" at bounding box center [147, 224] width 28 height 10
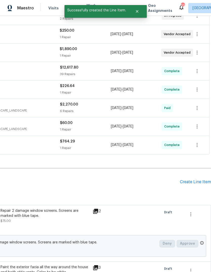
click at [202, 179] on div "Create Line Item" at bounding box center [195, 181] width 31 height 5
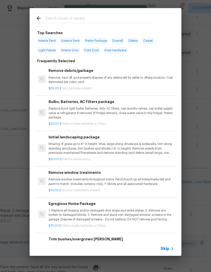
click at [168, 249] on span "Skip" at bounding box center [165, 248] width 9 height 5
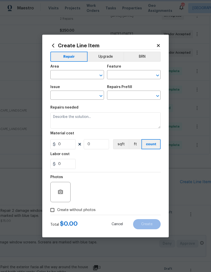
click at [93, 77] on icon "Clear" at bounding box center [94, 75] width 5 height 5
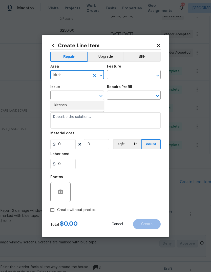
click at [96, 101] on li "Kitchen" at bounding box center [77, 105] width 54 height 8
type input "Kitchen"
click at [141, 75] on input "text" at bounding box center [126, 75] width 39 height 8
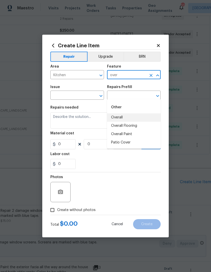
click at [137, 113] on li "Overall" at bounding box center [134, 117] width 54 height 8
type input "Overall"
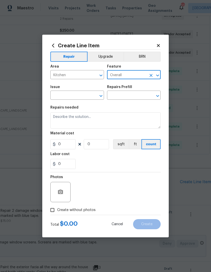
click at [90, 97] on div "​" at bounding box center [77, 96] width 54 height 8
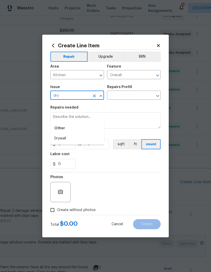
type input "dry"
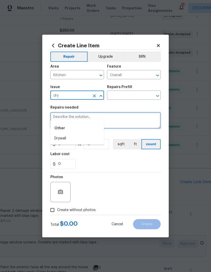
click at [108, 117] on textarea at bounding box center [105, 120] width 110 height 16
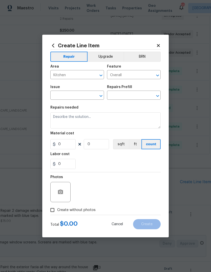
click at [88, 96] on input "text" at bounding box center [69, 96] width 39 height 8
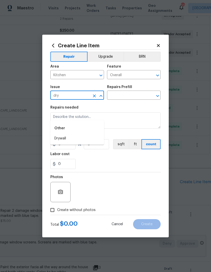
click at [97, 134] on li "Drywall" at bounding box center [77, 138] width 54 height 8
type input "Drywall"
click at [143, 96] on input "text" at bounding box center [126, 96] width 39 height 8
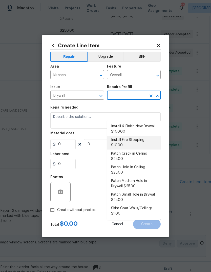
click at [160, 136] on li "Install Fire Stopping $10.00" at bounding box center [134, 143] width 54 height 14
type input "Install Fire Stopping $10.00"
type input "Walls and Ceiling"
type textarea "Install proper fire stopping at all openings in ceiling, floors, walls or openi…"
type input "1"
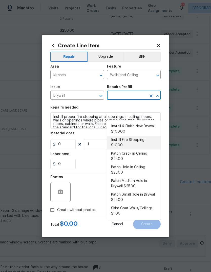
type input "Install Fire Stopping $10.00"
type input "10"
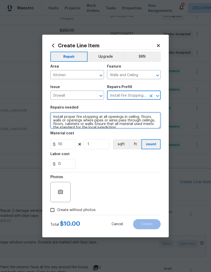
click at [135, 128] on textarea "Install proper fire stopping at all openings in ceiling, floors, walls or openi…" at bounding box center [105, 120] width 110 height 16
click at [132, 128] on textarea "Install proper fire stopping at all openings in ceiling, floors, walls or openi…" at bounding box center [105, 120] width 110 height 16
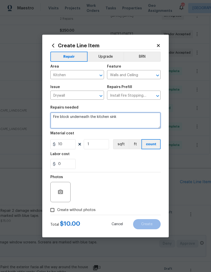
type textarea "Fire block underneath the kitchen sink"
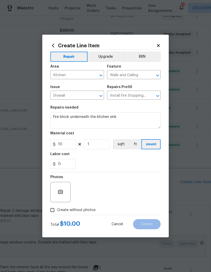
click at [131, 163] on div "0" at bounding box center [105, 164] width 110 height 10
click at [75, 147] on input "10" at bounding box center [62, 144] width 25 height 10
type input "50"
click at [152, 160] on div "0" at bounding box center [105, 164] width 110 height 10
click at [60, 194] on icon "button" at bounding box center [60, 191] width 5 height 5
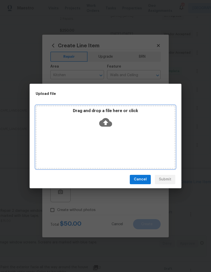
click at [110, 122] on icon at bounding box center [105, 122] width 13 height 9
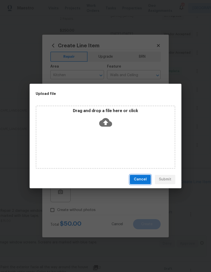
click at [147, 181] on button "Cancel" at bounding box center [140, 179] width 21 height 9
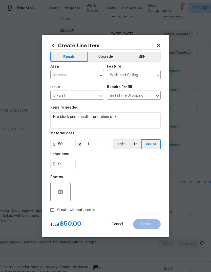
click at [93, 209] on span "Create without photos" at bounding box center [76, 209] width 38 height 5
click at [57, 209] on input "Create without photos" at bounding box center [53, 210] width 10 height 10
checkbox input "true"
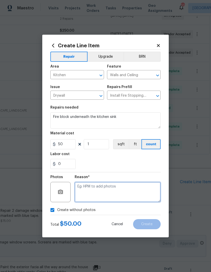
click at [120, 195] on textarea at bounding box center [118, 192] width 86 height 20
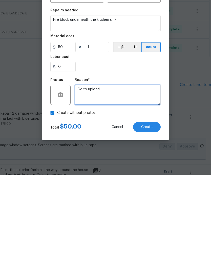
type textarea "Gc to upload"
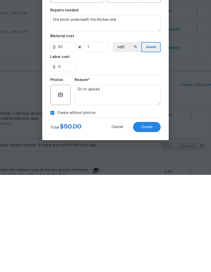
click at [152, 219] on button "Create" at bounding box center [147, 224] width 28 height 10
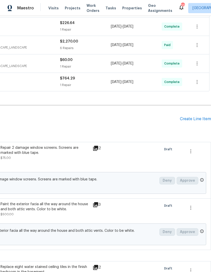
scroll to position [187, 75]
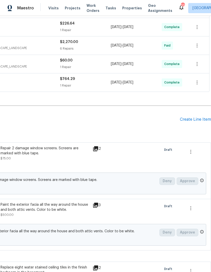
click at [200, 117] on div "Create Line Item" at bounding box center [195, 119] width 31 height 5
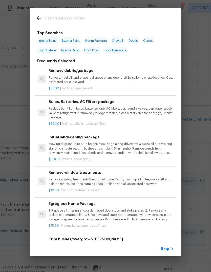
click at [166, 249] on span "Skip" at bounding box center [165, 248] width 9 height 5
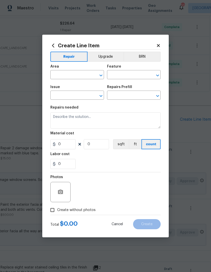
click at [89, 74] on input "text" at bounding box center [69, 75] width 39 height 8
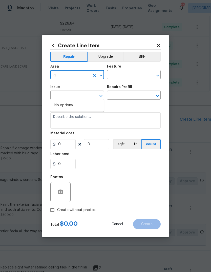
type input "g"
click at [95, 109] on li "Interior Overall" at bounding box center [77, 113] width 54 height 8
type input "Interior Overall"
click at [134, 78] on input "text" at bounding box center [126, 75] width 39 height 8
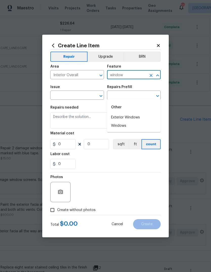
click at [139, 122] on li "Windows" at bounding box center [134, 126] width 54 height 8
type input "Windows"
click at [87, 96] on input "text" at bounding box center [69, 96] width 39 height 8
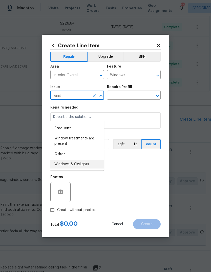
click at [98, 160] on li "Windows & Skylights" at bounding box center [77, 164] width 54 height 8
type input "Windows & Skylights"
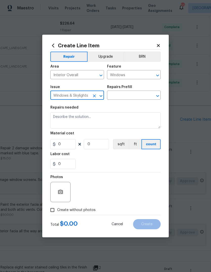
click at [142, 95] on input "text" at bounding box center [126, 96] width 39 height 8
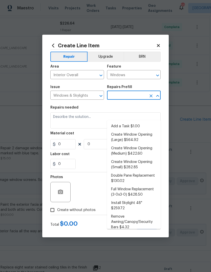
click at [147, 122] on li "Add a Task $1.00" at bounding box center [134, 126] width 54 height 8
type input "Add a Task $1.00"
type textarea "HPM to detail"
type input "1"
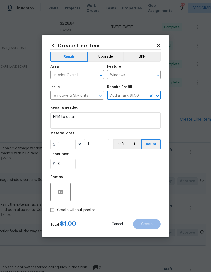
type input "1"
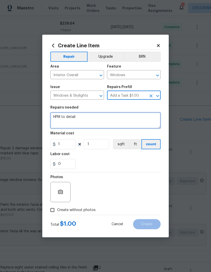
click at [145, 120] on textarea "HPM to detail" at bounding box center [105, 120] width 110 height 16
type textarea "H"
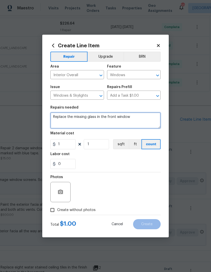
type textarea "Replace the missing glass in the front window"
click at [123, 167] on div "0" at bounding box center [105, 164] width 110 height 10
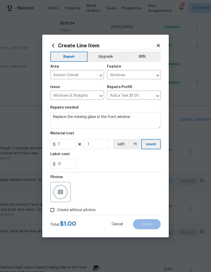
click at [59, 195] on button "button" at bounding box center [60, 192] width 12 height 12
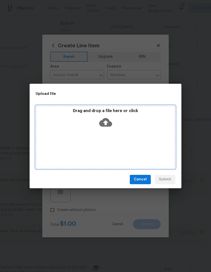
click at [107, 125] on icon at bounding box center [105, 122] width 13 height 9
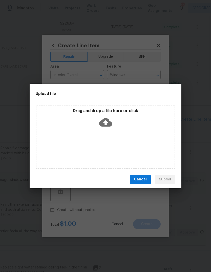
click at [145, 180] on span "Cancel" at bounding box center [140, 179] width 13 height 6
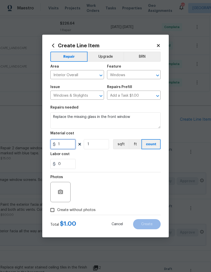
click at [74, 146] on input "1" at bounding box center [62, 144] width 25 height 10
type input "100"
click at [155, 161] on div "0" at bounding box center [105, 164] width 110 height 10
click at [88, 213] on label "Create without photos" at bounding box center [72, 210] width 48 height 10
click at [57, 213] on input "Create without photos" at bounding box center [53, 210] width 10 height 10
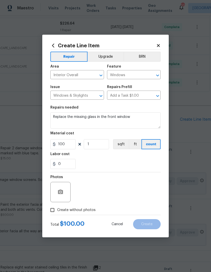
checkbox input "true"
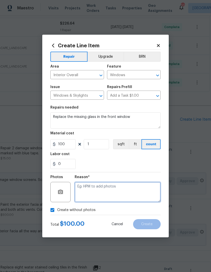
click at [131, 192] on textarea at bounding box center [118, 192] width 86 height 20
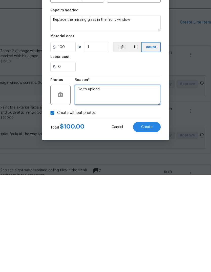
type textarea "Gc to upload"
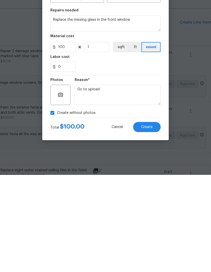
click at [154, 219] on button "Create" at bounding box center [147, 224] width 28 height 10
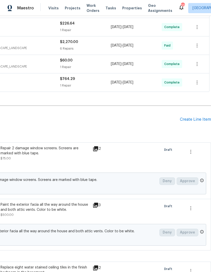
click at [204, 117] on div "Create Line Item" at bounding box center [195, 119] width 31 height 5
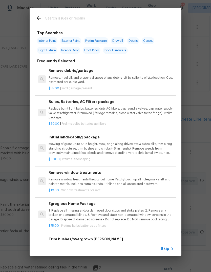
click at [170, 250] on icon at bounding box center [172, 248] width 6 height 6
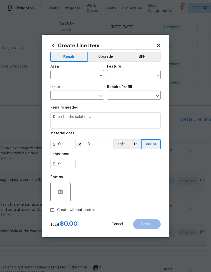
click at [85, 75] on input "text" at bounding box center [69, 75] width 39 height 8
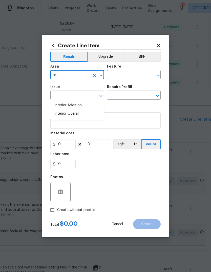
type input "i"
click at [100, 109] on li "Main Bathroom" at bounding box center [77, 113] width 54 height 8
type input "Main Bathroom"
click at [138, 76] on input "text" at bounding box center [126, 75] width 39 height 8
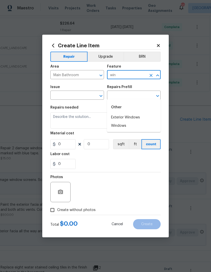
click at [149, 122] on li "Windows" at bounding box center [134, 126] width 54 height 8
type input "Windows"
click at [82, 98] on input "text" at bounding box center [69, 96] width 39 height 8
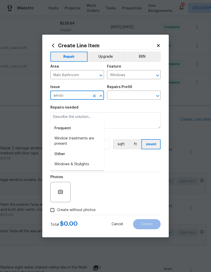
click at [98, 160] on li "Windows & Skylights" at bounding box center [77, 164] width 54 height 8
type input "Windows & Skylights"
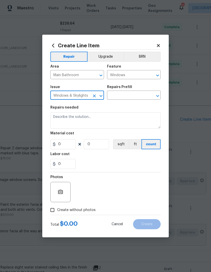
click at [141, 96] on input "text" at bounding box center [126, 96] width 39 height 8
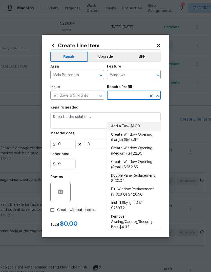
click at [142, 122] on li "Add a Task $1.00" at bounding box center [134, 126] width 54 height 8
type input "Add a Task $1.00"
type textarea "HPM to detail"
type input "1"
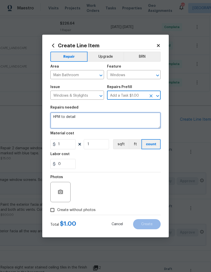
click at [142, 122] on textarea "HPM to detail" at bounding box center [105, 120] width 110 height 16
type textarea "H"
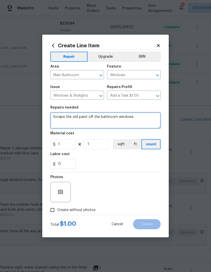
type textarea "Scrape the old paint off the bathroom windows"
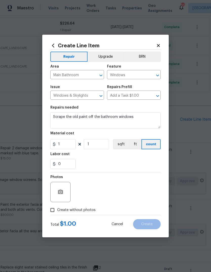
click at [125, 165] on div "0" at bounding box center [105, 164] width 110 height 10
click at [73, 146] on input "1" at bounding box center [62, 144] width 25 height 10
type input "100"
click at [152, 160] on div "0" at bounding box center [105, 164] width 110 height 10
click at [64, 191] on button "button" at bounding box center [60, 192] width 12 height 12
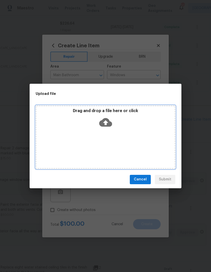
click at [109, 121] on icon at bounding box center [105, 122] width 13 height 9
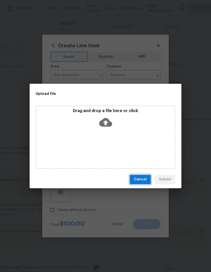
click at [145, 179] on span "Cancel" at bounding box center [140, 179] width 13 height 6
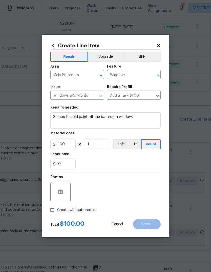
click at [89, 212] on span "Create without photos" at bounding box center [76, 209] width 38 height 5
click at [57, 212] on input "Create without photos" at bounding box center [53, 210] width 10 height 10
checkbox input "true"
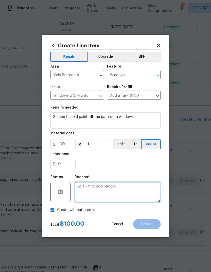
click at [124, 194] on textarea at bounding box center [118, 192] width 86 height 20
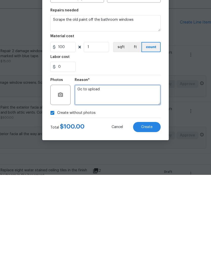
type textarea "Gc to upload"
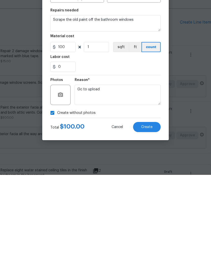
click at [156, 219] on button "Create" at bounding box center [147, 224] width 28 height 10
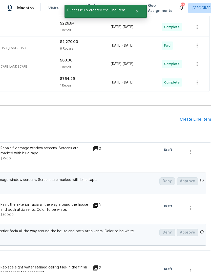
click at [202, 117] on div "Create Line Item" at bounding box center [195, 119] width 31 height 5
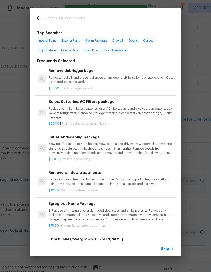
click at [170, 249] on icon at bounding box center [172, 248] width 6 height 6
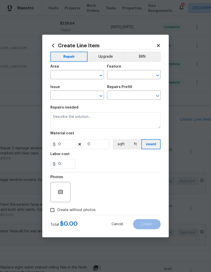
click at [88, 76] on input "text" at bounding box center [69, 75] width 39 height 8
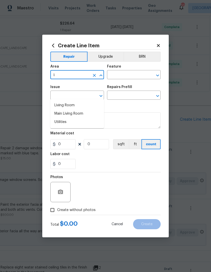
type input "l"
click at [97, 109] on li "Unfinished basement" at bounding box center [77, 113] width 54 height 8
type input "Unfinished basement"
click at [97, 76] on button "Clear" at bounding box center [94, 75] width 7 height 7
click at [89, 76] on input "text" at bounding box center [69, 75] width 39 height 8
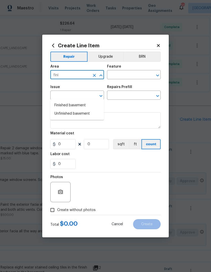
click at [102, 101] on li "Finished basement" at bounding box center [77, 105] width 54 height 8
type input "Finished basement"
click at [142, 74] on input "text" at bounding box center [126, 75] width 39 height 8
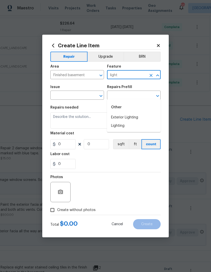
click at [144, 122] on li "Lighting" at bounding box center [134, 126] width 54 height 8
type input "Lighting"
click at [88, 95] on input "text" at bounding box center [69, 96] width 39 height 8
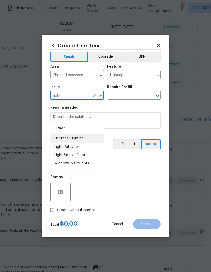
click at [96, 134] on li "Electrical Lighting" at bounding box center [77, 138] width 54 height 8
type input "Electrical Lighting"
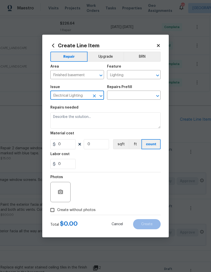
click at [134, 97] on input "text" at bounding box center [126, 96] width 39 height 8
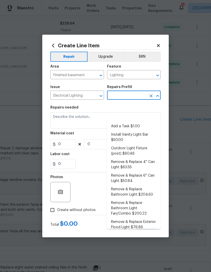
click at [141, 122] on li "Add a Task $1.00" at bounding box center [134, 126] width 54 height 8
type input "Add a Task $1.00"
type textarea "HPM to detail"
type input "1"
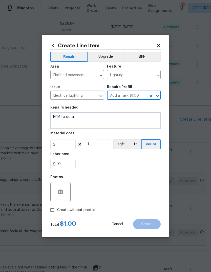
click at [140, 122] on textarea "HPM to detail" at bounding box center [105, 120] width 110 height 16
type textarea "H"
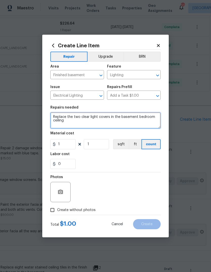
type textarea "Replace the two clear light covers in the basement bedroom ceiling"
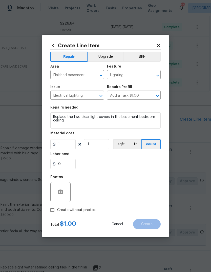
click at [145, 164] on div "0" at bounding box center [105, 164] width 110 height 10
click at [64, 191] on button "button" at bounding box center [60, 192] width 12 height 12
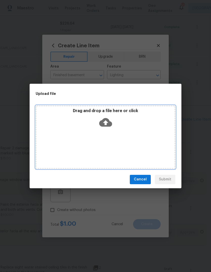
click at [108, 121] on icon at bounding box center [105, 122] width 13 height 9
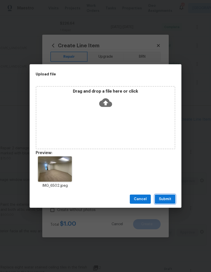
click at [172, 198] on button "Submit" at bounding box center [165, 198] width 20 height 9
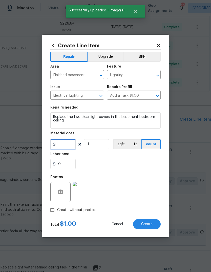
click at [72, 143] on input "1" at bounding box center [62, 144] width 25 height 10
type input "50"
click at [155, 162] on div "0" at bounding box center [105, 164] width 110 height 10
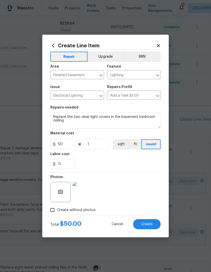
click at [154, 225] on button "Create" at bounding box center [147, 224] width 28 height 10
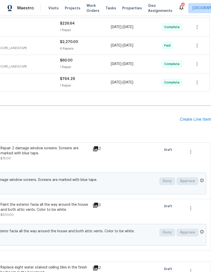
click at [202, 117] on div "Create Line Item" at bounding box center [195, 119] width 31 height 5
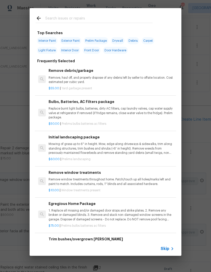
click at [170, 250] on icon at bounding box center [172, 248] width 6 height 6
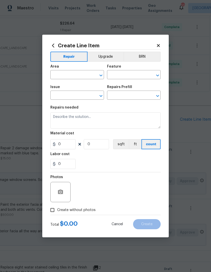
click at [87, 75] on input "text" at bounding box center [69, 75] width 39 height 8
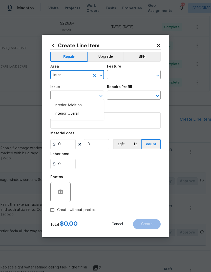
click at [102, 109] on li "Interior Overall" at bounding box center [77, 113] width 54 height 8
type input "Interior Overall"
click at [139, 75] on input "text" at bounding box center [126, 75] width 39 height 8
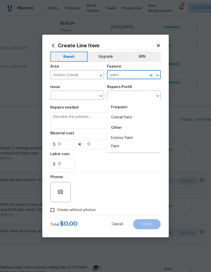
click at [146, 113] on li "Overall Paint" at bounding box center [134, 117] width 54 height 8
type input "Overall Paint"
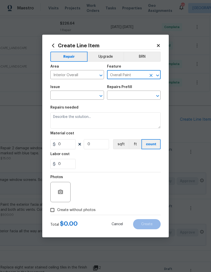
click at [85, 94] on input "text" at bounding box center [69, 96] width 39 height 8
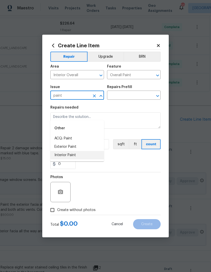
click at [96, 151] on li "Interior Paint" at bounding box center [77, 155] width 54 height 8
type input "Interior Paint"
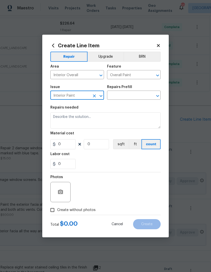
click at [140, 95] on input "text" at bounding box center [126, 96] width 39 height 8
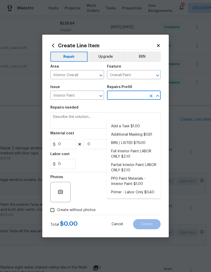
click at [144, 122] on li "Add a Task $1.00" at bounding box center [134, 126] width 54 height 8
type input "Add a Task $1.00"
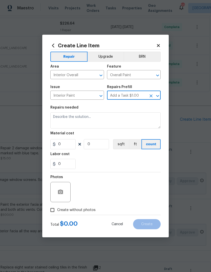
type textarea "HPM to detail"
type input "1"
type input "Add a Task $1.00"
type input "1"
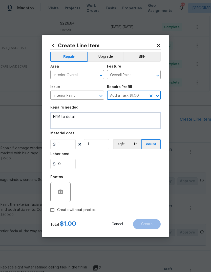
click at [136, 124] on textarea "HPM to detail" at bounding box center [105, 120] width 110 height 16
type textarea "H"
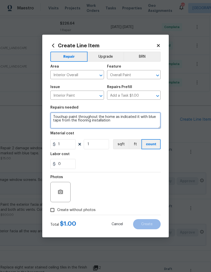
type textarea "Touchup paint throughout the home as indicated it with blue tape from the floor…"
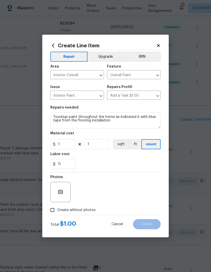
click at [133, 167] on div "0" at bounding box center [105, 164] width 110 height 10
click at [74, 146] on input "1" at bounding box center [62, 144] width 25 height 10
click at [158, 160] on div "0" at bounding box center [105, 164] width 110 height 10
type input "50"
click at [93, 211] on span "Create without photos" at bounding box center [76, 209] width 38 height 5
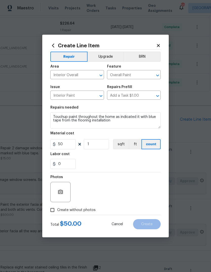
click at [57, 211] on input "Create without photos" at bounding box center [53, 210] width 10 height 10
checkbox input "true"
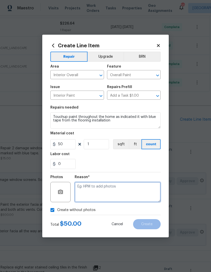
click at [127, 191] on textarea at bounding box center [118, 192] width 86 height 20
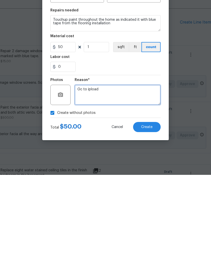
type textarea "Gc to ipload"
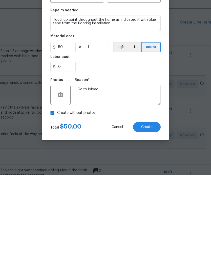
click at [154, 219] on button "Create" at bounding box center [147, 224] width 28 height 10
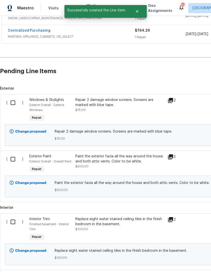
scroll to position [235, 0]
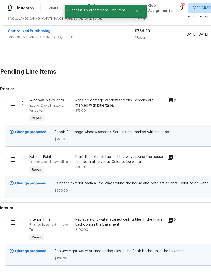
click at [15, 98] on input "checkbox" at bounding box center [15, 103] width 14 height 11
checkbox input "true"
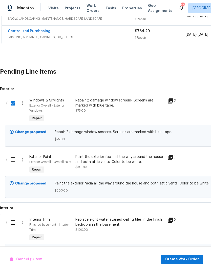
click at [17, 154] on input "checkbox" at bounding box center [15, 159] width 14 height 11
checkbox input "true"
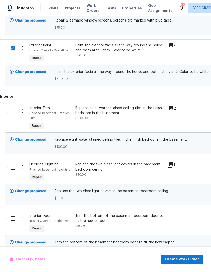
scroll to position [348, 0]
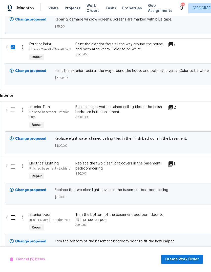
click at [14, 104] on input "checkbox" at bounding box center [15, 109] width 14 height 11
checkbox input "true"
click at [17, 161] on input "checkbox" at bounding box center [15, 166] width 14 height 11
checkbox input "true"
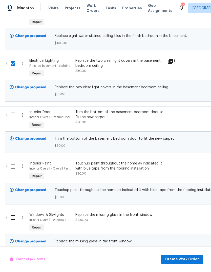
scroll to position [450, 0]
click at [12, 109] on input "checkbox" at bounding box center [15, 114] width 14 height 11
checkbox input "true"
click at [14, 161] on input "checkbox" at bounding box center [15, 166] width 14 height 11
checkbox input "true"
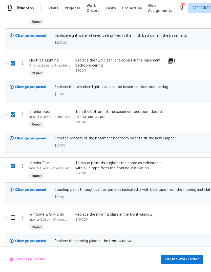
click at [17, 212] on input "checkbox" at bounding box center [15, 217] width 14 height 11
checkbox input "true"
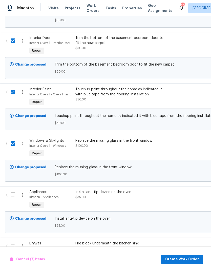
scroll to position [524, 0]
click at [12, 189] on input "checkbox" at bounding box center [15, 194] width 14 height 11
checkbox input "true"
click at [13, 241] on input "checkbox" at bounding box center [15, 246] width 14 height 11
checkbox input "true"
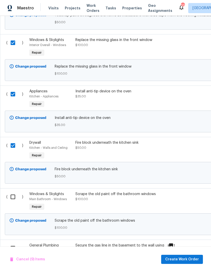
scroll to position [626, 0]
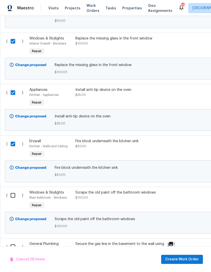
click at [13, 190] on input "checkbox" at bounding box center [15, 195] width 14 height 11
checkbox input "true"
click at [12, 241] on input "checkbox" at bounding box center [15, 246] width 14 height 11
checkbox input "true"
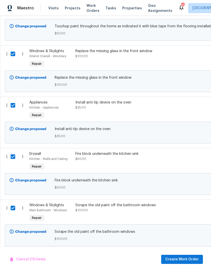
scroll to position [479, -1]
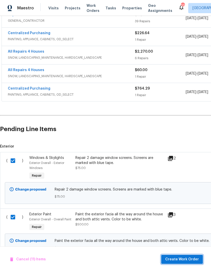
click at [193, 258] on span "Create Work Order" at bounding box center [182, 259] width 34 height 6
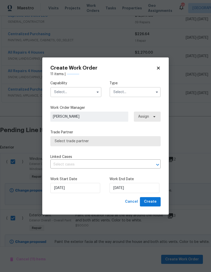
scroll to position [176, 0]
checkbox input "false"
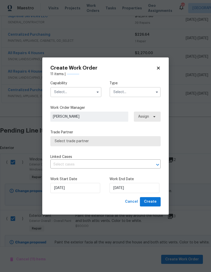
checkbox input "false"
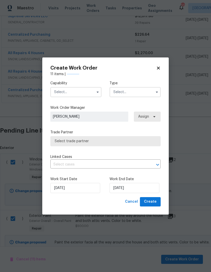
checkbox input "false"
click at [91, 92] on input "text" at bounding box center [75, 92] width 51 height 10
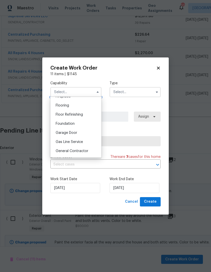
scroll to position [197, 0]
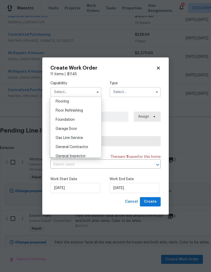
click at [95, 147] on div "General Contractor" at bounding box center [76, 146] width 49 height 9
type input "General Contractor"
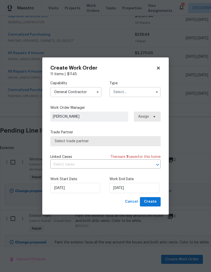
click at [141, 92] on input "text" at bounding box center [134, 92] width 51 height 10
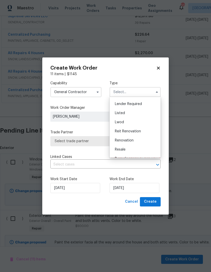
scroll to position [35, 0]
click at [149, 140] on div "Renovation" at bounding box center [135, 139] width 49 height 9
type input "Renovation"
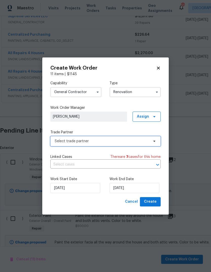
click at [132, 139] on span "Select trade partner" at bounding box center [102, 141] width 94 height 5
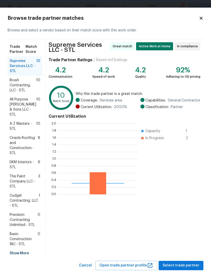
scroll to position [71, 78]
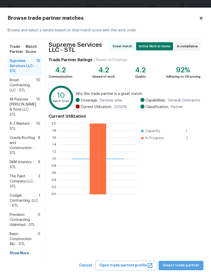
click at [186, 262] on span "Select trade partner" at bounding box center [181, 265] width 37 height 6
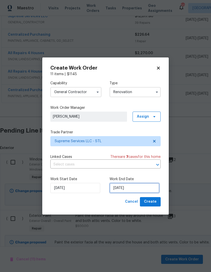
click at [154, 188] on input "[DATE]" at bounding box center [134, 188] width 50 height 10
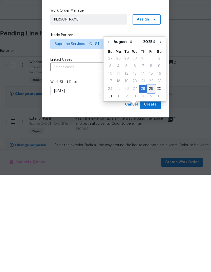
click at [148, 182] on div "29" at bounding box center [151, 185] width 8 height 7
type input "8/29/2025"
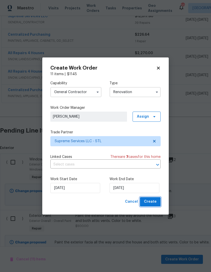
click at [157, 201] on button "Create" at bounding box center [150, 201] width 21 height 9
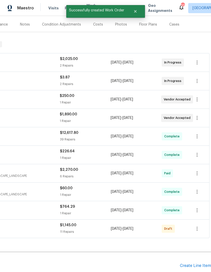
scroll to position [59, 75]
click at [199, 226] on icon "button" at bounding box center [197, 229] width 6 height 6
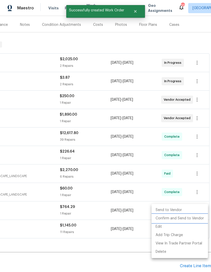
click at [201, 218] on li "Confirm and Send to Vendor" at bounding box center [179, 218] width 56 height 8
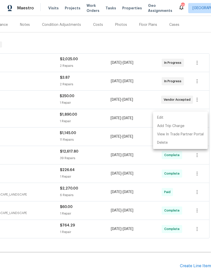
click at [158, 249] on div at bounding box center [105, 136] width 211 height 272
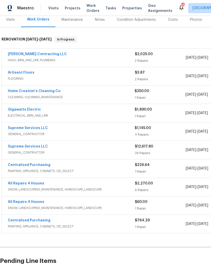
scroll to position [65, 0]
click at [45, 126] on link "Supreme Services LLC" at bounding box center [28, 128] width 40 height 4
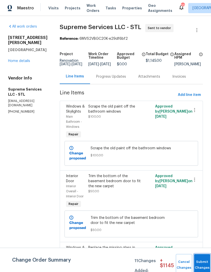
click at [196, 261] on button "Submit Changes" at bounding box center [202, 265] width 16 height 22
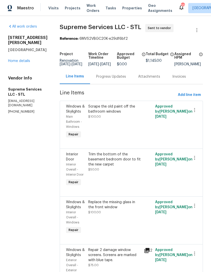
click at [20, 59] on link "Home details" at bounding box center [19, 61] width 22 height 4
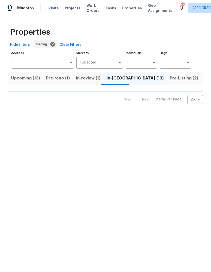
click at [73, 10] on span "Projects" at bounding box center [73, 8] width 16 height 5
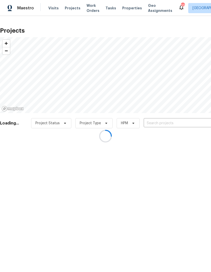
click at [173, 125] on div at bounding box center [105, 136] width 211 height 272
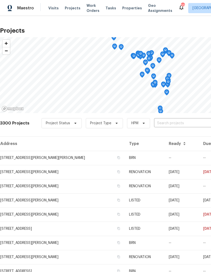
click at [166, 124] on input "text" at bounding box center [183, 123] width 58 height 8
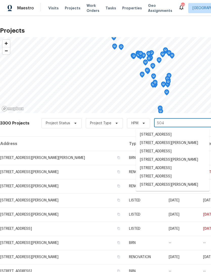
type input "5040"
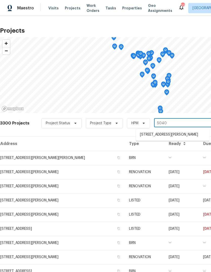
click at [188, 136] on li "[STREET_ADDRESS][PERSON_NAME]" at bounding box center [173, 134] width 74 height 8
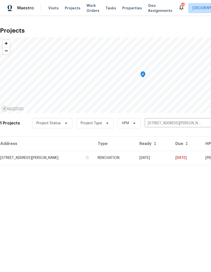
click at [159, 156] on td "[DATE]" at bounding box center [153, 158] width 36 height 14
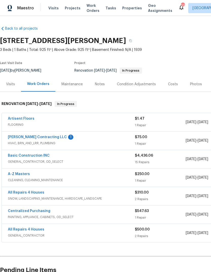
click at [46, 137] on link "[PERSON_NAME] Contracting LLC" at bounding box center [37, 137] width 59 height 4
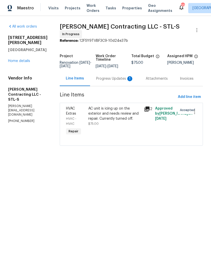
click at [120, 80] on div "Progress Updates 1" at bounding box center [115, 78] width 50 height 15
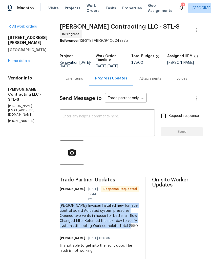
copy div "[PERSON_NAME]: Invoice: Installed new furnace control board Adjusted system pre…"
click at [119, 121] on textarea at bounding box center [107, 124] width 89 height 18
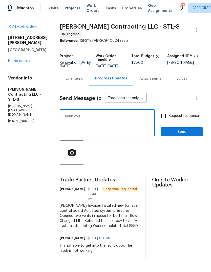
type textarea "Thank you"
click at [190, 129] on span "Send" at bounding box center [182, 132] width 34 height 6
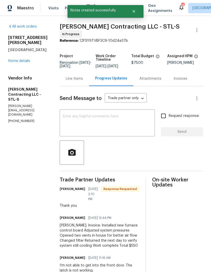
click at [97, 83] on div "Progress Updates" at bounding box center [111, 78] width 44 height 15
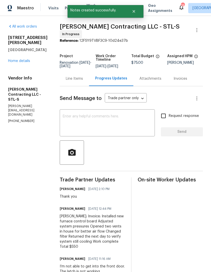
click at [75, 82] on div "Line Items" at bounding box center [74, 78] width 29 height 15
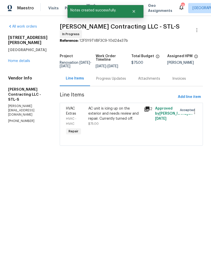
click at [126, 117] on div "AC unit is icing up on the exterior and needs review and repair. Currently turn…" at bounding box center [114, 113] width 53 height 15
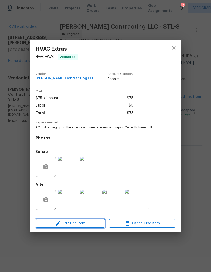
click at [90, 222] on span "Edit Line Item" at bounding box center [70, 223] width 66 height 6
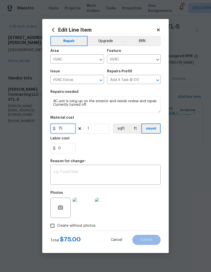
click at [73, 131] on input "75" at bounding box center [62, 128] width 25 height 10
type input "550"
click at [139, 148] on div "0" at bounding box center [105, 148] width 110 height 10
click at [84, 175] on textarea at bounding box center [105, 175] width 104 height 11
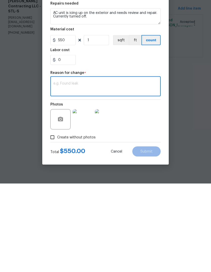
click at [76, 170] on textarea at bounding box center [105, 175] width 104 height 11
paste textarea "[PERSON_NAME]: Invoice: Installed new furnace control board Adjusted system pre…"
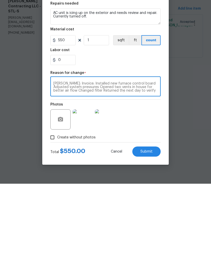
scroll to position [4, 0]
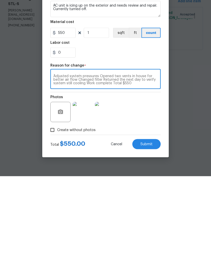
type textarea "[PERSON_NAME]: Invoice: Installed new furnace control board Adjusted system pre…"
click at [154, 235] on button "Submit" at bounding box center [146, 240] width 28 height 10
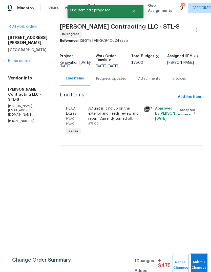
click at [199, 264] on span "Submit Changes" at bounding box center [198, 265] width 11 height 12
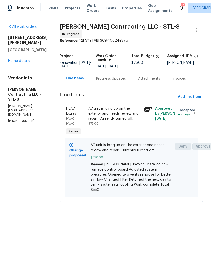
click at [28, 59] on link "Home details" at bounding box center [19, 61] width 22 height 4
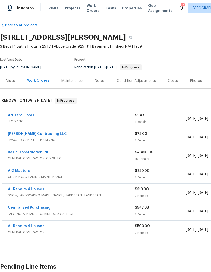
scroll to position [4, 0]
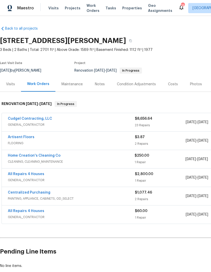
click at [48, 118] on link "Cudgel Contracting, LLC" at bounding box center [30, 119] width 44 height 4
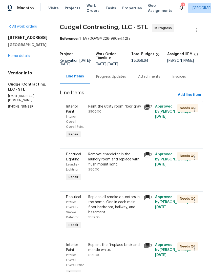
click at [124, 79] on div "Progress Updates" at bounding box center [111, 76] width 30 height 5
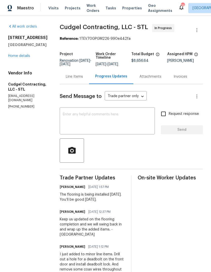
click at [83, 79] on div "Line Items" at bounding box center [74, 76] width 17 height 5
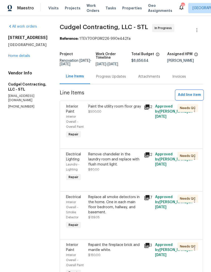
click at [199, 98] on span "Add line item" at bounding box center [189, 95] width 23 height 6
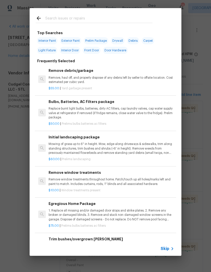
click at [170, 251] on icon at bounding box center [172, 248] width 6 height 6
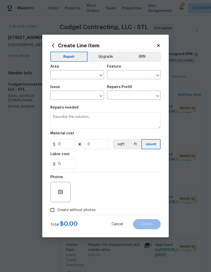
click at [86, 75] on input "text" at bounding box center [69, 75] width 39 height 8
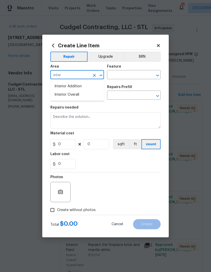
click at [93, 95] on li "Interior Overall" at bounding box center [77, 94] width 54 height 8
type input "Interior Overall"
click at [138, 75] on input "text" at bounding box center [126, 75] width 39 height 8
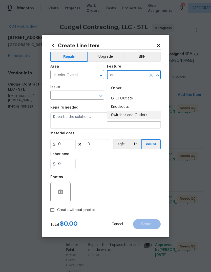
click at [149, 116] on li "Switches and Outlets" at bounding box center [134, 115] width 54 height 8
type input "Switches and Outlets"
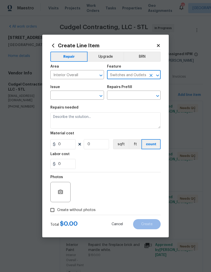
click at [89, 97] on input "text" at bounding box center [69, 96] width 39 height 8
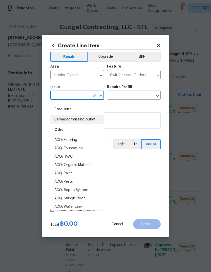
click at [99, 121] on li "Damaged/missing outlet" at bounding box center [77, 119] width 54 height 8
type input "Damaged/missing outlet"
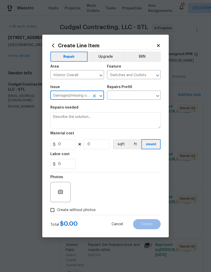
click at [139, 97] on input "text" at bounding box center [126, 96] width 39 height 8
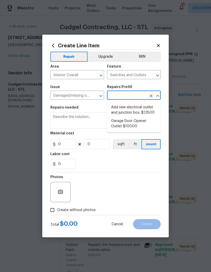
click at [102, 95] on icon "Open" at bounding box center [101, 96] width 6 height 6
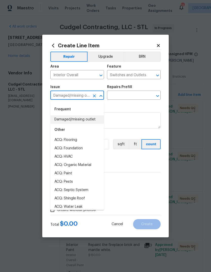
click at [96, 95] on icon "Clear" at bounding box center [94, 95] width 5 height 5
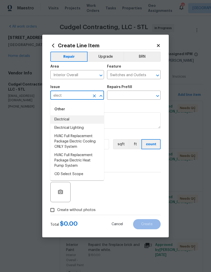
click at [93, 118] on li "Electrical" at bounding box center [77, 119] width 54 height 8
type input "Electrical"
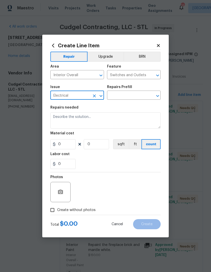
click at [145, 97] on input "text" at bounding box center [126, 96] width 39 height 8
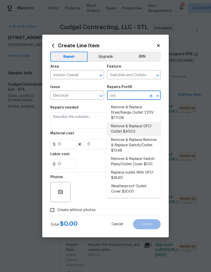
click at [149, 131] on li "Remove & Replace GFCI Outlet $40.02" at bounding box center [134, 129] width 54 height 14
type input "Remove & Replace GFCI Outlet $40.02"
type textarea "Remove and replace the existing GFCI with new. Ensure that the new GFCI outlet …"
type input "1"
type input "40.02"
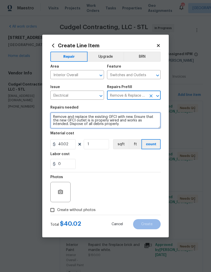
click at [122, 125] on textarea "Remove and replace the existing GFCI with new. Ensure that the new GFCI outlet …" at bounding box center [105, 120] width 110 height 16
click at [118, 124] on textarea "Remove and replace the existing GFCI with new. Ensure that the new GFCI outlet …" at bounding box center [105, 120] width 110 height 16
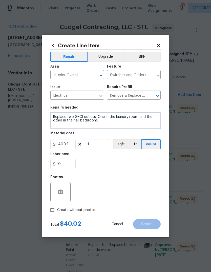
type textarea "Replace two GFCI outlets. One in the laundry room and the other in the hall bat…"
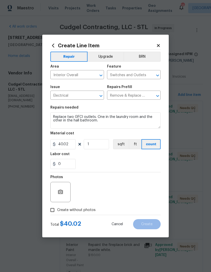
click at [129, 169] on div "0" at bounding box center [105, 164] width 110 height 10
click at [105, 149] on input "1" at bounding box center [96, 144] width 25 height 10
type input "2"
click at [129, 162] on div "0" at bounding box center [105, 164] width 110 height 10
click at [64, 193] on button "button" at bounding box center [60, 192] width 12 height 12
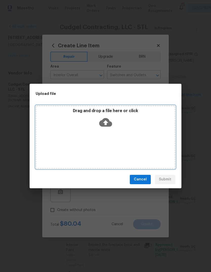
click at [110, 127] on icon at bounding box center [105, 122] width 13 height 13
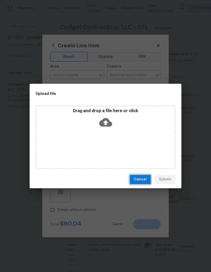
click at [143, 180] on span "Cancel" at bounding box center [140, 179] width 13 height 6
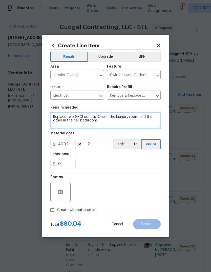
click at [140, 122] on textarea "Replace two GFCI outlets. One in the laundry room and the other in the hall bat…" at bounding box center [105, 120] width 110 height 16
type textarea "Replace two GFCI outlets. One in the laundry room and the other in the hall bat…"
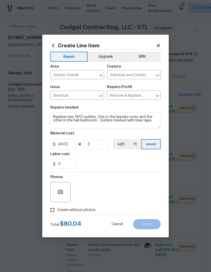
click at [140, 167] on div "0" at bounding box center [105, 164] width 110 height 10
click at [94, 213] on span "Create without photos" at bounding box center [76, 209] width 38 height 5
click at [57, 213] on input "Create without photos" at bounding box center [53, 210] width 10 height 10
checkbox input "true"
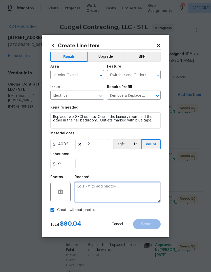
click at [116, 194] on textarea at bounding box center [118, 192] width 86 height 20
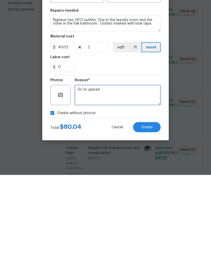
type textarea "Gc to upload"
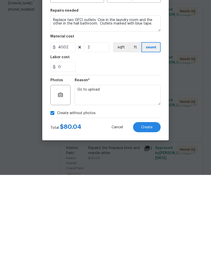
click at [150, 222] on span "Create" at bounding box center [146, 224] width 11 height 4
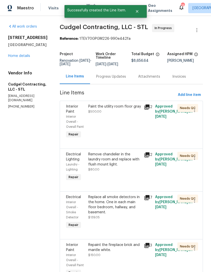
scroll to position [0, 0]
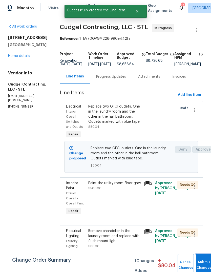
click at [199, 267] on span "Submit Changes" at bounding box center [203, 265] width 11 height 12
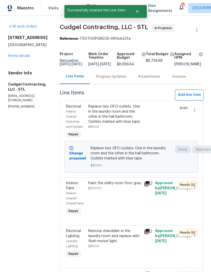
click at [195, 97] on span "Add line item" at bounding box center [189, 95] width 23 height 6
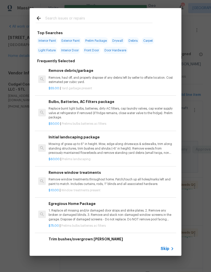
click at [171, 248] on icon at bounding box center [172, 248] width 6 height 6
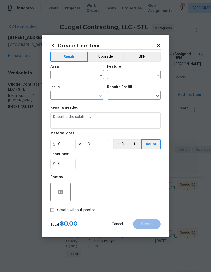
click at [80, 74] on input "text" at bounding box center [69, 75] width 39 height 8
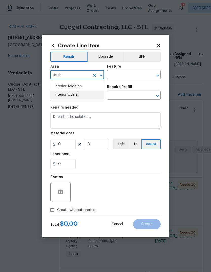
click at [93, 93] on li "Interior Overall" at bounding box center [77, 94] width 54 height 8
type input "Interior Overall"
click at [137, 75] on input "text" at bounding box center [126, 75] width 39 height 8
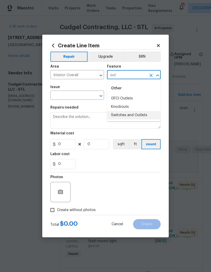
click at [149, 115] on li "Switches and Outlets" at bounding box center [134, 115] width 54 height 8
type input "Switches and Outlets"
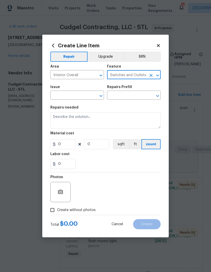
click at [87, 98] on input "text" at bounding box center [69, 96] width 39 height 8
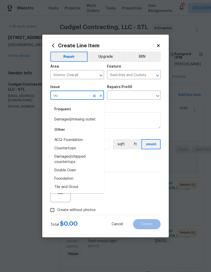
type input "o"
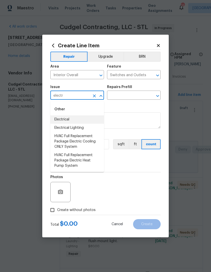
click at [96, 120] on li "Electrical" at bounding box center [77, 119] width 54 height 8
type input "Electrical"
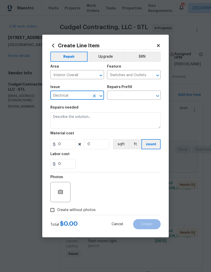
click at [138, 97] on input "text" at bounding box center [126, 96] width 39 height 8
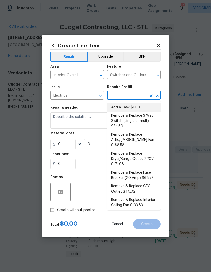
click at [154, 107] on li "Add a Task $1.00" at bounding box center [134, 107] width 54 height 8
type input "Add a Task $1.00"
type textarea "HPM to detail"
type input "1"
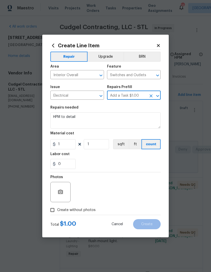
click at [151, 98] on icon "Clear" at bounding box center [150, 95] width 5 height 5
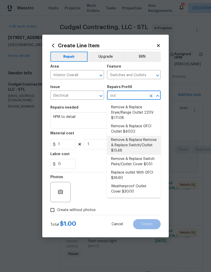
click at [153, 142] on li "Remove & Replace Remove & Replace Switch/Outlet $13.48" at bounding box center [134, 145] width 54 height 19
type input "Remove & Replace Remove & Replace Switch/Outlet $13.48"
type textarea "Remove and replace switch(es) and/or outlet(s) with new (covers to match the re…"
type input "13.48"
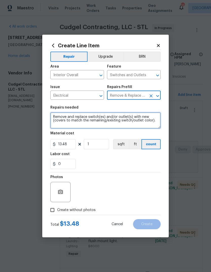
click at [156, 119] on textarea "Remove and replace switch(es) and/or outlet(s) with new (covers to match the re…" at bounding box center [105, 120] width 110 height 16
click at [157, 121] on textarea "Remove and replace switch(es) and/or outlet(s) with new (covers to match the re…" at bounding box center [105, 120] width 110 height 16
click at [155, 122] on textarea "Remove and replace switch(es) and/or outlet(s) with new (covers to match the re…" at bounding box center [105, 120] width 110 height 16
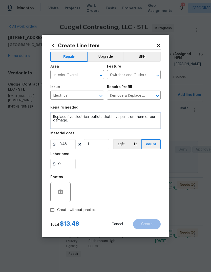
click at [160, 116] on textarea "Replace five electrical outlets that have paint on them or our damage." at bounding box center [105, 120] width 110 height 16
click at [130, 122] on textarea "Replace five electrical outlets that have paint on them or damage." at bounding box center [105, 120] width 110 height 16
type textarea "Replace five electrical outlets that have paint on them or damaged. Outlets are…"
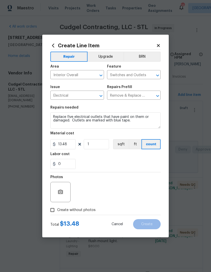
click at [138, 167] on div "0" at bounding box center [105, 164] width 110 height 10
click at [105, 146] on input "1" at bounding box center [96, 144] width 25 height 10
type input "5"
click at [137, 162] on div "0" at bounding box center [105, 164] width 110 height 10
click at [72, 144] on input "13.48" at bounding box center [62, 144] width 25 height 10
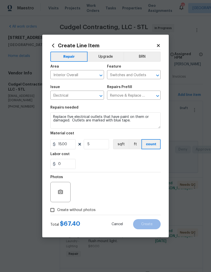
click at [152, 157] on div "Labor cost" at bounding box center [105, 155] width 110 height 7
click at [67, 147] on input "15" at bounding box center [62, 144] width 25 height 10
click at [154, 158] on div "Labor cost" at bounding box center [105, 155] width 110 height 7
type input "20"
click at [87, 213] on label "Create without photos" at bounding box center [72, 210] width 48 height 10
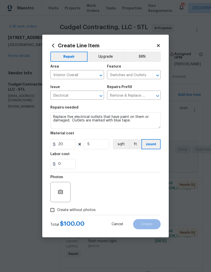
click at [57, 213] on input "Create without photos" at bounding box center [53, 210] width 10 height 10
checkbox input "true"
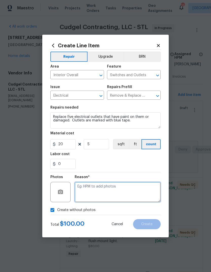
click at [122, 192] on textarea at bounding box center [118, 192] width 86 height 20
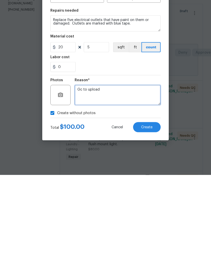
type textarea "Gc to upload"
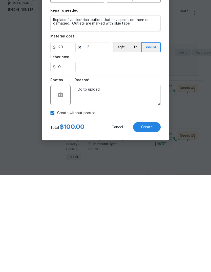
click at [152, 219] on button "Create" at bounding box center [147, 224] width 28 height 10
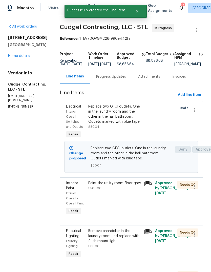
scroll to position [0, 0]
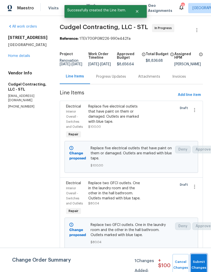
click at [198, 260] on button "Submit Changes" at bounding box center [199, 265] width 16 height 22
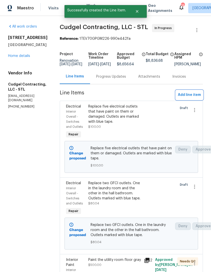
click at [197, 97] on span "Add line item" at bounding box center [189, 95] width 23 height 6
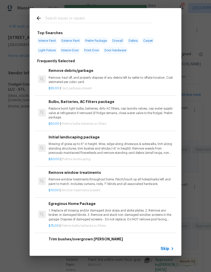
click at [171, 247] on icon at bounding box center [172, 248] width 6 height 6
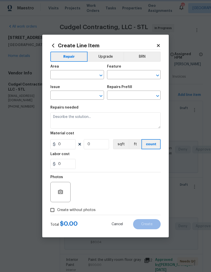
click at [94, 74] on icon "Clear" at bounding box center [94, 75] width 3 height 3
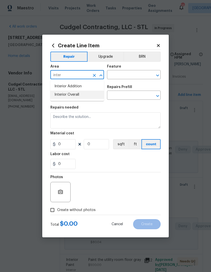
click at [102, 95] on li "Interior Overall" at bounding box center [77, 94] width 54 height 8
type input "Interior Overall"
click at [142, 76] on input "text" at bounding box center [126, 75] width 39 height 8
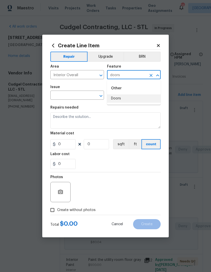
click at [142, 98] on li "Doors" at bounding box center [134, 98] width 54 height 8
type input "Doors"
click at [84, 98] on input "text" at bounding box center [69, 96] width 39 height 8
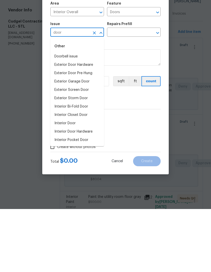
click at [91, 182] on li "Interior Door" at bounding box center [77, 186] width 54 height 8
type input "Interior Door"
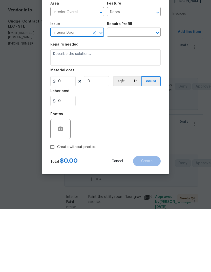
click at [149, 93] on icon "Clear" at bounding box center [150, 95] width 5 height 5
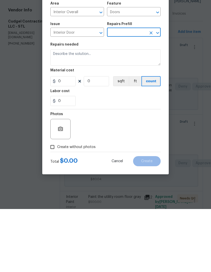
click at [141, 92] on input "text" at bounding box center [126, 96] width 39 height 8
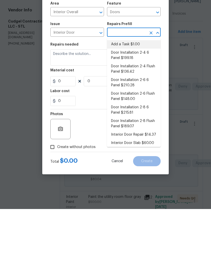
click at [147, 103] on li "Add a Task $1.00" at bounding box center [134, 107] width 54 height 8
type input "Add a Task $1.00"
type input "Interior Door"
type textarea "HPM to detail"
type input "1"
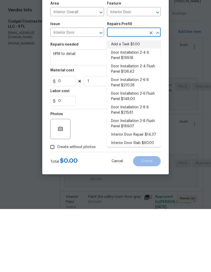
type input "Add a Task $1.00"
type input "1"
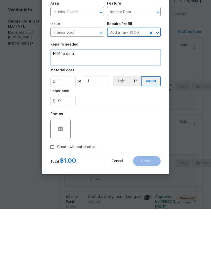
click at [147, 112] on textarea "HPM to detail" at bounding box center [105, 120] width 110 height 16
type textarea "H"
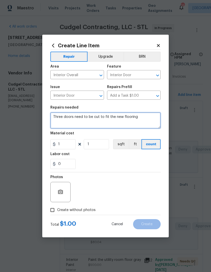
click at [97, 115] on textarea "Three doors need to be cut to fit the new flooring" at bounding box center [105, 120] width 110 height 16
click at [102, 113] on textarea "Three doors need to be cut to fit the new flooring" at bounding box center [105, 120] width 110 height 16
click at [98, 117] on textarea "Three doors need to be cut to fit the new flooring" at bounding box center [105, 120] width 110 height 16
click at [156, 118] on textarea "Three doors need to be cut at the base to fit the new flooring" at bounding box center [105, 120] width 110 height 16
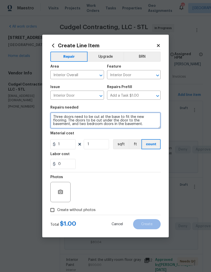
type textarea "Three doors need to be cut at the base to fit the new flooring. The doors to be…"
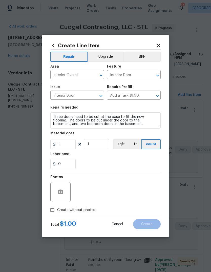
click at [154, 162] on div "0" at bounding box center [105, 164] width 110 height 10
click at [60, 192] on circle "button" at bounding box center [61, 192] width 2 height 2
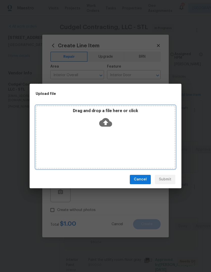
click at [109, 123] on icon at bounding box center [105, 122] width 13 height 9
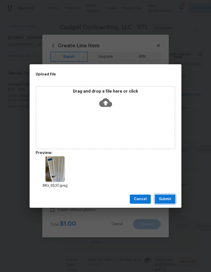
click at [174, 200] on button "Submit" at bounding box center [165, 198] width 20 height 9
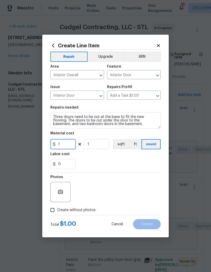
click at [75, 146] on input "1" at bounding box center [62, 144] width 25 height 10
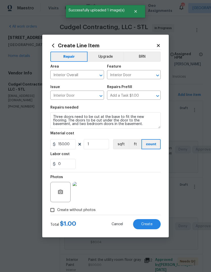
click at [145, 157] on div "Labor cost" at bounding box center [105, 155] width 110 height 7
type input "150"
click at [155, 221] on button "Create" at bounding box center [147, 224] width 28 height 10
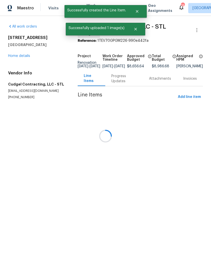
scroll to position [0, 0]
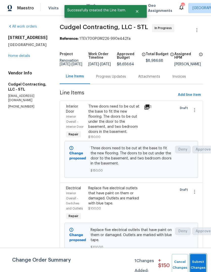
click at [202, 262] on button "Submit Changes" at bounding box center [198, 265] width 16 height 22
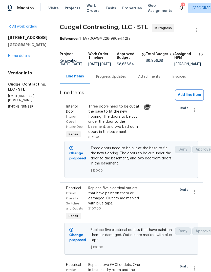
click at [200, 98] on span "Add line item" at bounding box center [189, 95] width 23 height 6
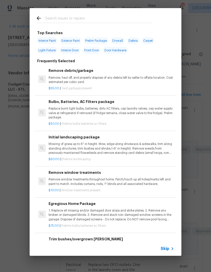
click at [168, 248] on span "Skip" at bounding box center [165, 248] width 9 height 5
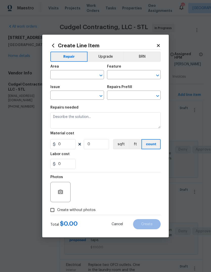
click at [89, 76] on input "text" at bounding box center [69, 75] width 39 height 8
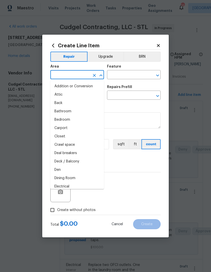
type input "i"
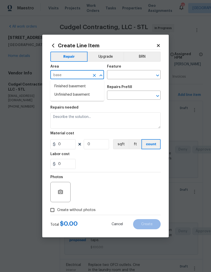
click at [97, 95] on li "Unfinished basement" at bounding box center [77, 94] width 54 height 8
type input "Unfinished basement"
click at [98, 76] on icon "Open" at bounding box center [101, 75] width 6 height 6
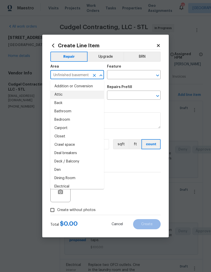
click at [86, 74] on input "Unfinished basement" at bounding box center [69, 75] width 39 height 8
click at [94, 74] on icon "Clear" at bounding box center [94, 75] width 3 height 3
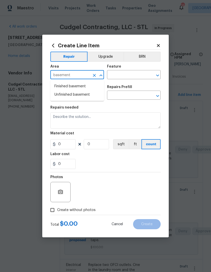
click at [94, 86] on li "Finished basement" at bounding box center [77, 86] width 54 height 8
type input "Finished basement"
click at [133, 75] on input "text" at bounding box center [126, 75] width 39 height 8
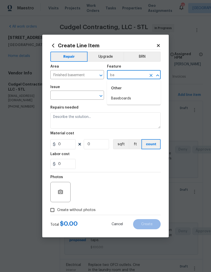
type input "b"
click at [131, 99] on li "Overall" at bounding box center [134, 98] width 54 height 8
type input "Overall"
click at [82, 93] on input "text" at bounding box center [69, 96] width 39 height 8
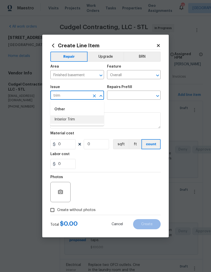
click at [93, 121] on li "Interior Trim" at bounding box center [77, 119] width 54 height 8
type input "Interior Trim"
click at [139, 95] on input "text" at bounding box center [126, 96] width 39 height 8
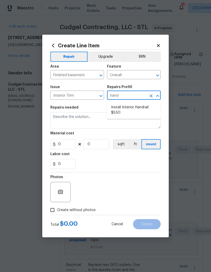
click at [148, 109] on li "Install Interior Handrail $5.50" at bounding box center [134, 110] width 54 height 14
type input "Install Interior Handrail $5.50"
type input "Interior Trim"
type textarea "Install 1-1/2” X 1-11/16” pine/paint grade handrail where outlined by the PM. E…"
type input "1"
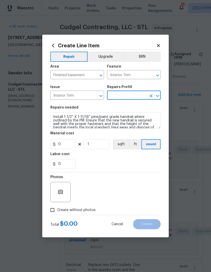
type input "Install Interior Handrail $5.50"
type input "5.5"
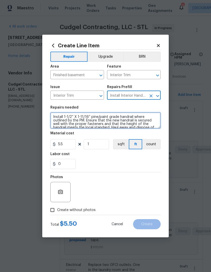
click at [153, 128] on textarea "Install 1-1/2” X 1-11/16” pine/paint grade handrail where outlined by the PM. E…" at bounding box center [105, 120] width 110 height 16
click at [153, 127] on textarea "Install 1-1/2” X 1-11/16” pine/paint grade handrail where outlined by the PM. E…" at bounding box center [105, 120] width 110 height 16
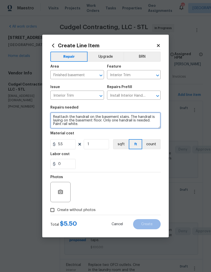
type textarea "Reattach the handrail on the basement stairs. The handrail is laying on the bas…"
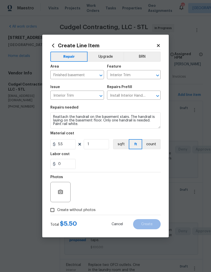
click at [125, 164] on div "0" at bounding box center [105, 164] width 110 height 10
click at [71, 143] on input "5.5" at bounding box center [62, 144] width 25 height 10
click at [137, 160] on div "0" at bounding box center [105, 164] width 110 height 10
type input "50"
click at [90, 209] on span "Create without photos" at bounding box center [76, 209] width 38 height 5
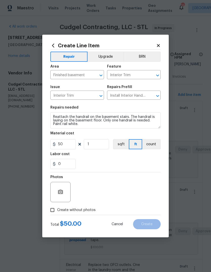
click at [57, 209] on input "Create without photos" at bounding box center [53, 210] width 10 height 10
checkbox input "true"
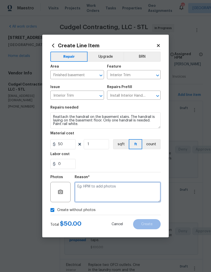
click at [109, 189] on textarea at bounding box center [118, 192] width 86 height 20
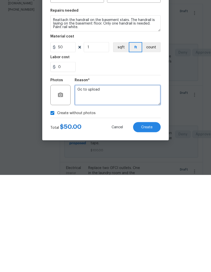
type textarea "Gc to upload"
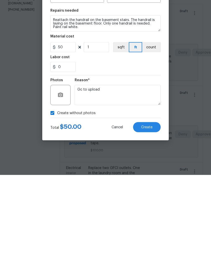
click at [150, 222] on span "Create" at bounding box center [146, 224] width 11 height 4
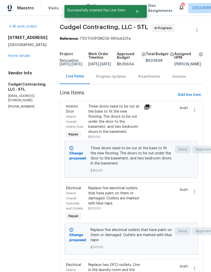
scroll to position [0, 0]
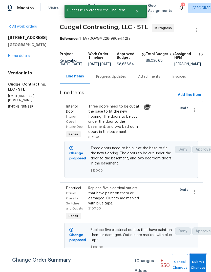
click at [197, 259] on button "Submit Changes" at bounding box center [198, 265] width 16 height 22
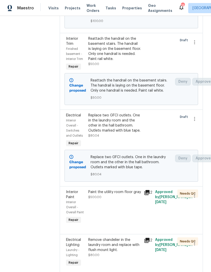
scroll to position [227, 0]
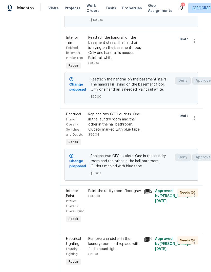
click at [124, 57] on div "Reattach the handrail on the basement stairs. The handrail is laying on the bas…" at bounding box center [114, 47] width 53 height 25
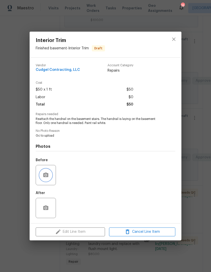
click at [50, 172] on button "button" at bounding box center [46, 175] width 12 height 12
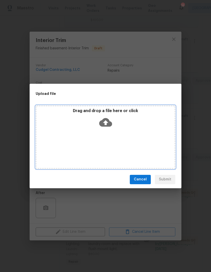
click at [112, 121] on div "Drag and drop a file here or click" at bounding box center [105, 119] width 138 height 22
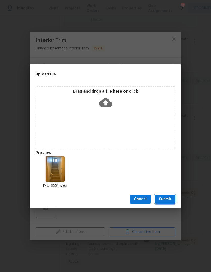
click at [166, 201] on span "Submit" at bounding box center [165, 199] width 12 height 6
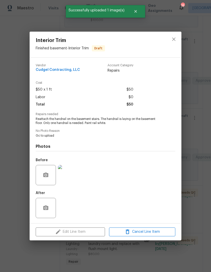
click at [196, 188] on div "Interior Trim Finished basement - Interior Trim Draft Vendor Cudgel Contracting…" at bounding box center [105, 136] width 211 height 272
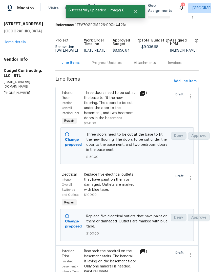
scroll to position [11, 4]
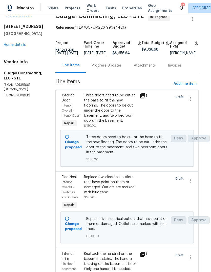
click at [195, 87] on span "Add line item" at bounding box center [184, 84] width 23 height 6
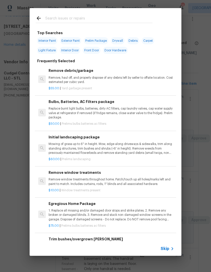
click at [169, 249] on span "Skip" at bounding box center [165, 248] width 9 height 5
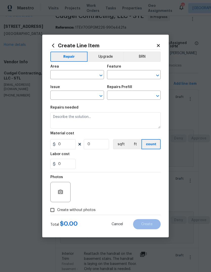
click at [84, 75] on input "text" at bounding box center [69, 75] width 39 height 8
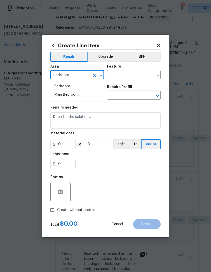
click at [97, 88] on li "Bedroom" at bounding box center [77, 86] width 54 height 8
type input "Bedroom"
click at [140, 74] on input "text" at bounding box center [126, 75] width 39 height 8
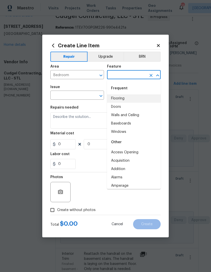
click at [150, 100] on li "Flooring" at bounding box center [134, 98] width 54 height 8
type input "Flooring"
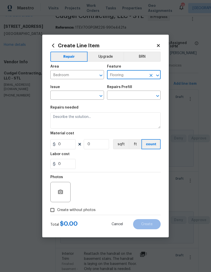
click at [91, 92] on div "​" at bounding box center [77, 96] width 54 height 8
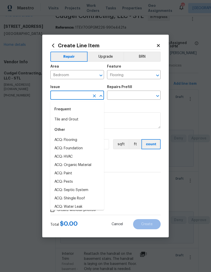
type input "f"
click at [152, 74] on icon "Clear" at bounding box center [150, 75] width 5 height 5
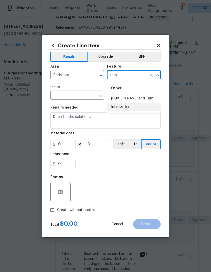
click at [146, 107] on li "Interior Trim" at bounding box center [134, 107] width 54 height 8
type input "Interior Trim"
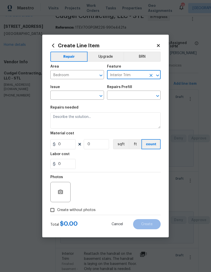
click at [86, 94] on input "text" at bounding box center [69, 96] width 39 height 8
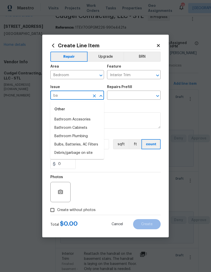
type input "b"
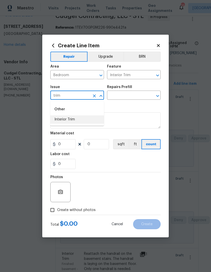
click at [86, 121] on li "Interior Trim" at bounding box center [77, 119] width 54 height 8
type input "Interior Trim"
click at [129, 93] on input "text" at bounding box center [126, 96] width 39 height 8
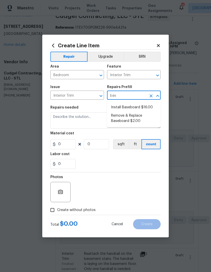
type input "base"
click at [155, 106] on li "Install Baseboard $16.00" at bounding box center [134, 107] width 54 height 8
type textarea "Remove, prep area and replace baseboard up to 8 LF. Fill all nail holes, caulk …"
type input "1"
type input "Install Baseboard $16.00"
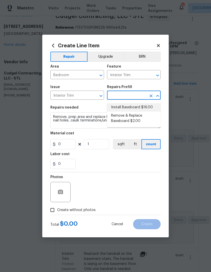
type input "16"
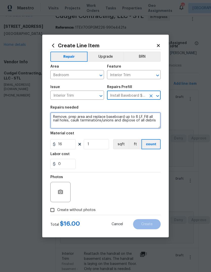
click at [158, 122] on textarea "Remove, prep area and replace baseboard up to 8 LF. Fill all nail holes, caulk …" at bounding box center [105, 120] width 110 height 16
click at [159, 122] on textarea "Remove, prep area and replace baseboard up to 8 LF. Fill all nail holes, caulk …" at bounding box center [105, 120] width 110 height 16
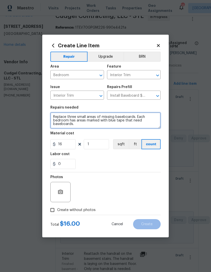
type textarea "Replace three small areas of missing baseboards. Each bedroom has areas marked …"
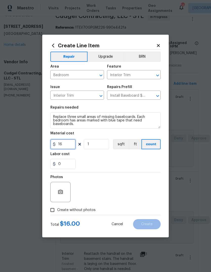
click at [71, 145] on input "16" at bounding box center [62, 144] width 25 height 10
type input "25"
click at [105, 148] on input "1" at bounding box center [96, 144] width 25 height 10
type input "3"
click at [132, 158] on div "Labor cost" at bounding box center [105, 155] width 110 height 7
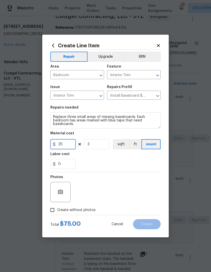
click at [69, 143] on input "25" at bounding box center [62, 144] width 25 height 10
type input "30"
click at [139, 164] on div "0" at bounding box center [105, 164] width 110 height 10
click at [90, 211] on span "Create without photos" at bounding box center [76, 209] width 38 height 5
click at [57, 211] on input "Create without photos" at bounding box center [53, 210] width 10 height 10
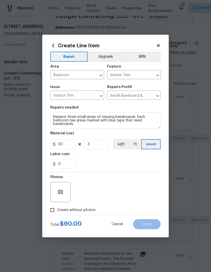
checkbox input "true"
click at [69, 143] on input "30" at bounding box center [62, 144] width 25 height 10
type input "25"
click at [122, 162] on div "0" at bounding box center [105, 164] width 110 height 10
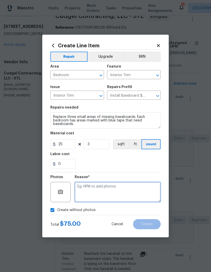
click at [147, 195] on textarea at bounding box center [118, 192] width 86 height 20
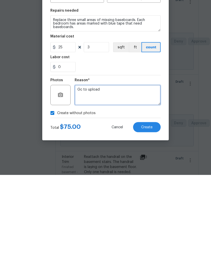
type textarea "Gc to upload"
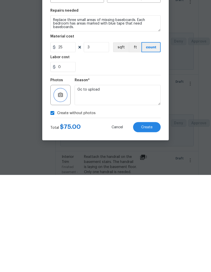
click at [62, 189] on icon "button" at bounding box center [60, 191] width 5 height 5
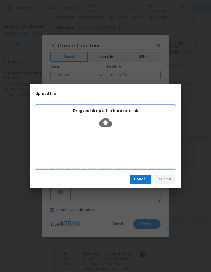
click at [112, 121] on icon at bounding box center [105, 122] width 13 height 13
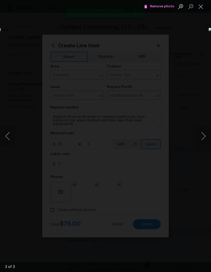
scroll to position [11, 4]
click at [200, 8] on button "Close lightbox" at bounding box center [201, 6] width 10 height 9
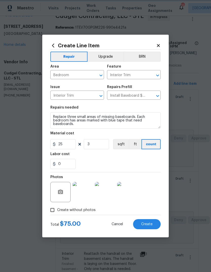
click at [157, 221] on button "Create" at bounding box center [147, 224] width 28 height 10
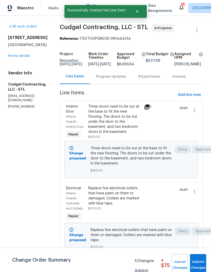
click at [198, 264] on span "Submit Changes" at bounding box center [197, 265] width 11 height 12
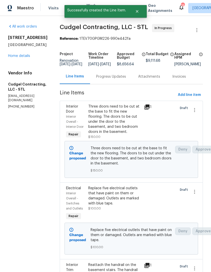
click at [122, 79] on div "Progress Updates" at bounding box center [111, 76] width 30 height 5
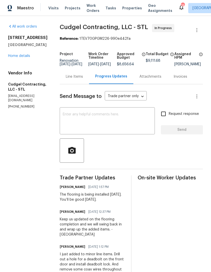
click at [88, 80] on div "Line Items" at bounding box center [74, 76] width 29 height 15
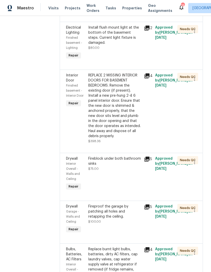
scroll to position [919, 0]
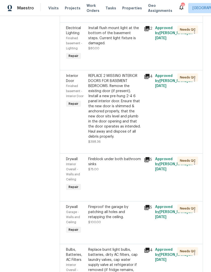
click at [149, 210] on icon at bounding box center [146, 207] width 5 height 5
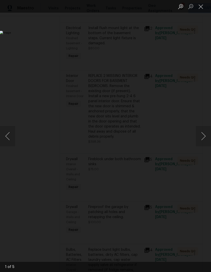
click at [203, 139] on button "Next image" at bounding box center [203, 136] width 15 height 20
click at [203, 138] on button "Next image" at bounding box center [203, 136] width 15 height 20
click at [203, 140] on button "Next image" at bounding box center [203, 136] width 15 height 20
click at [204, 139] on button "Next image" at bounding box center [203, 136] width 15 height 20
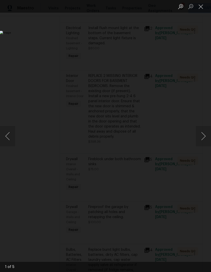
click at [203, 139] on button "Next image" at bounding box center [203, 136] width 15 height 20
click at [199, 5] on button "Close lightbox" at bounding box center [201, 6] width 10 height 9
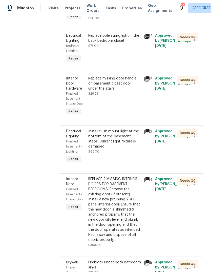
scroll to position [814, 0]
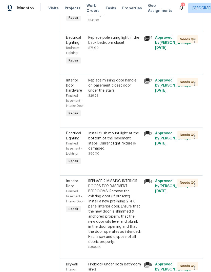
click at [149, 136] on icon at bounding box center [146, 133] width 5 height 5
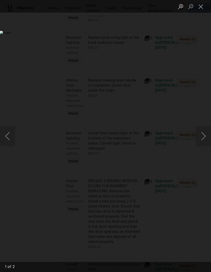
click at [202, 140] on button "Next image" at bounding box center [203, 136] width 15 height 20
click at [202, 7] on button "Close lightbox" at bounding box center [201, 6] width 10 height 9
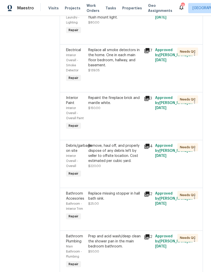
scroll to position [0, 0]
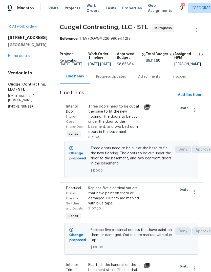
click at [122, 79] on div "Progress Updates" at bounding box center [111, 76] width 30 height 5
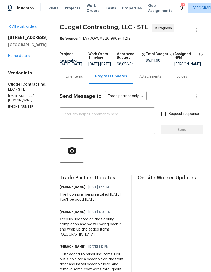
click at [133, 124] on textarea at bounding box center [107, 121] width 89 height 18
